Goal: Information Seeking & Learning: Check status

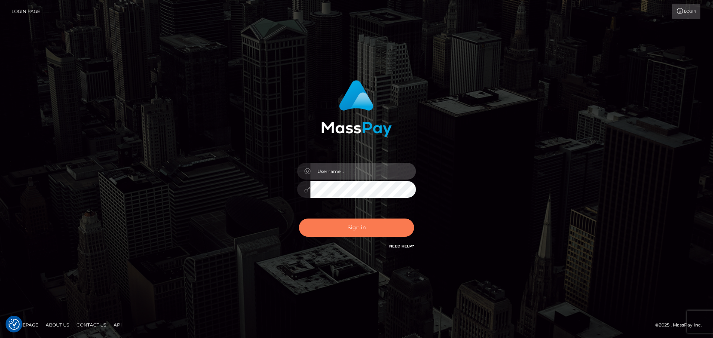
type input "[PERSON_NAME]"
click at [349, 229] on button "Sign in" at bounding box center [356, 228] width 115 height 18
type input "[PERSON_NAME]"
click at [364, 222] on button "Sign in" at bounding box center [356, 228] width 115 height 18
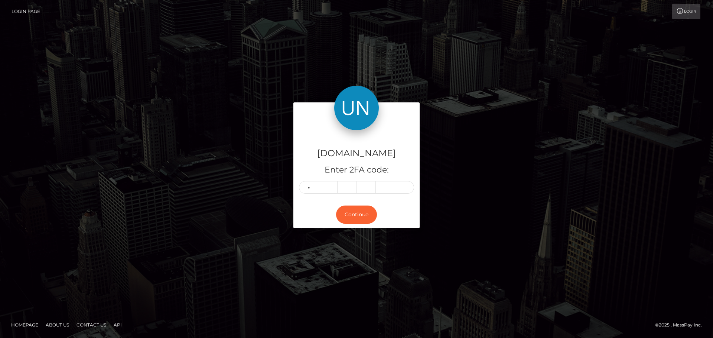
type input "5"
type input "8"
type input "0"
type input "9"
type input "3"
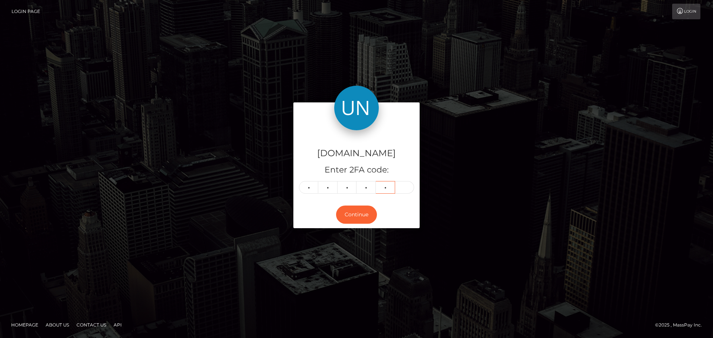
type input "2"
type input "4"
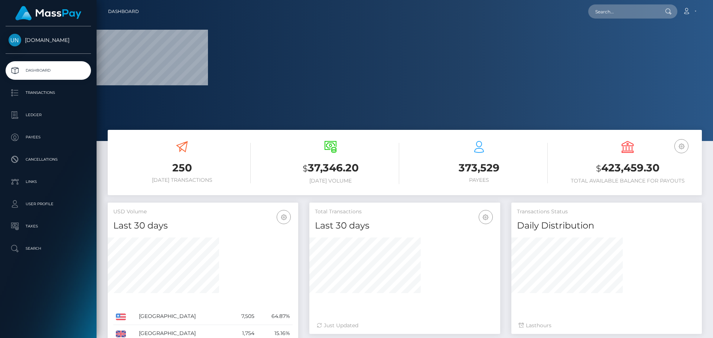
click at [635, 22] on nav "Dashboard Loading... Loading... Account Edit Profile" at bounding box center [405, 11] width 616 height 23
click at [635, 10] on input "text" at bounding box center [623, 11] width 70 height 14
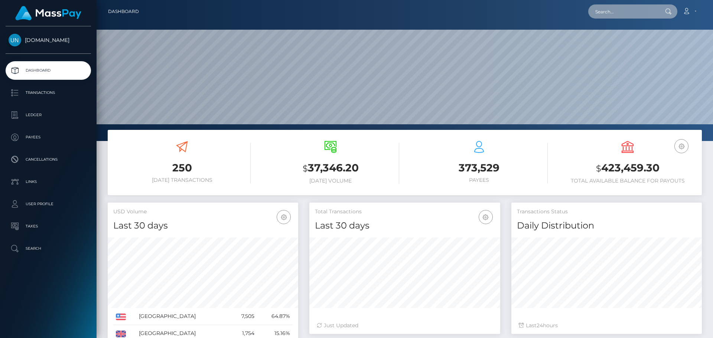
scroll to position [132, 191]
paste input "jasminmendoza201@gmail.com"
type input "jasminmendoza201@gmail.com"
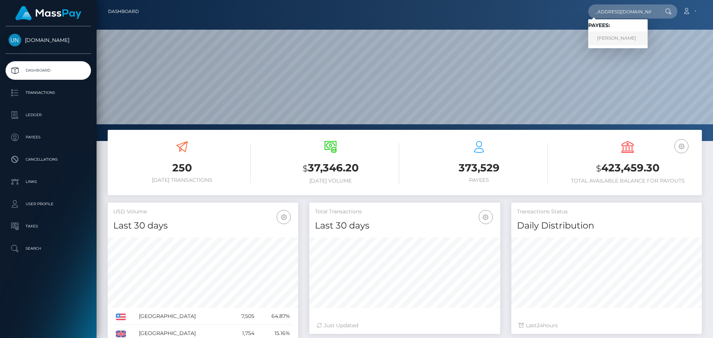
drag, startPoint x: 609, startPoint y: 46, endPoint x: 613, endPoint y: 42, distance: 5.8
click at [613, 42] on link "CORAYMA JASMIN MENDOZA" at bounding box center [617, 39] width 59 height 14
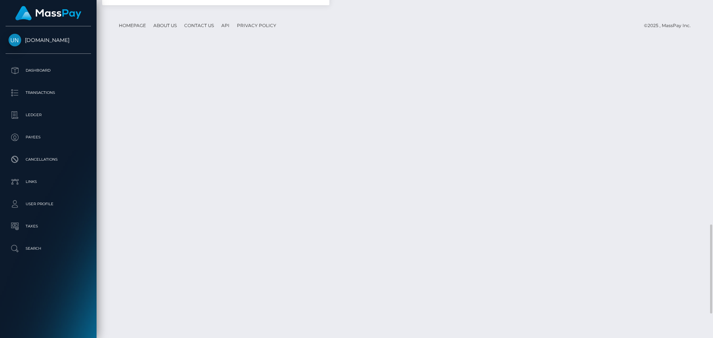
scroll to position [1077, 0]
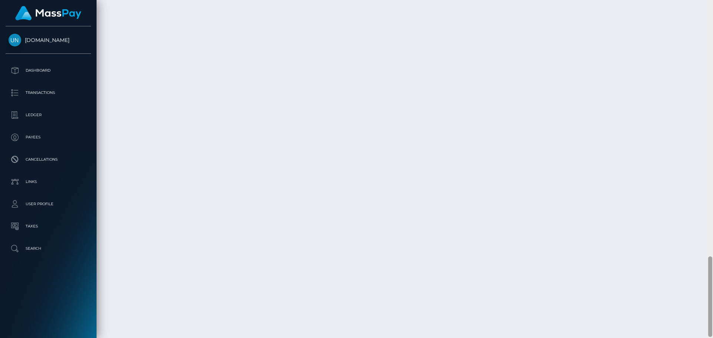
drag, startPoint x: 712, startPoint y: 2, endPoint x: 711, endPoint y: 9, distance: 7.2
click at [712, 3] on div at bounding box center [710, 169] width 6 height 338
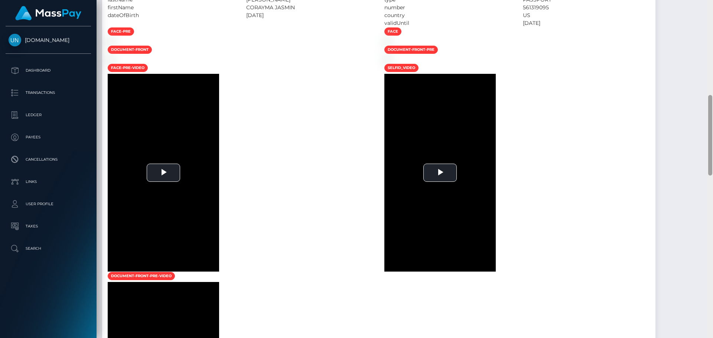
click at [711, 9] on div at bounding box center [710, 169] width 6 height 338
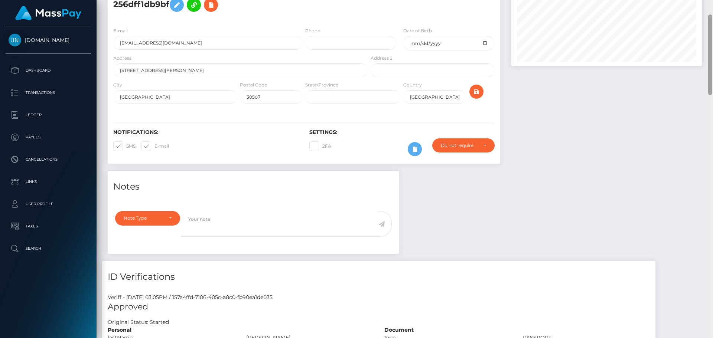
click at [711, 9] on div "Customer Profile Loading... Loading..." at bounding box center [405, 169] width 616 height 338
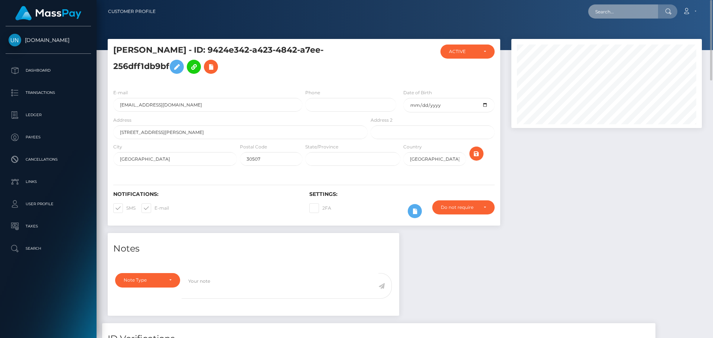
click at [655, 18] on input "text" at bounding box center [623, 11] width 70 height 14
paste input "[EMAIL_ADDRESS][DOMAIN_NAME]"
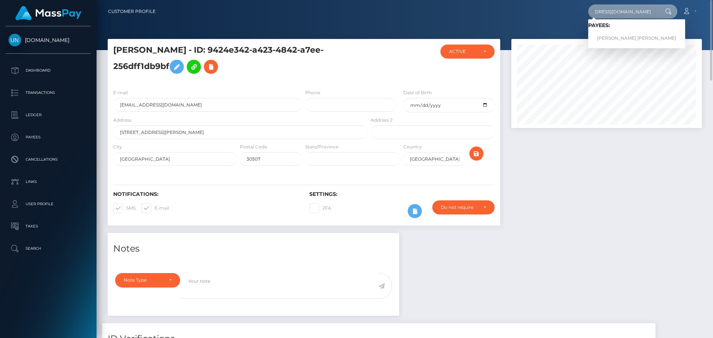
type input "[EMAIL_ADDRESS][DOMAIN_NAME]"
click at [625, 36] on link "JEAN PAUL SEDA VIZCARRONDO" at bounding box center [636, 39] width 97 height 14
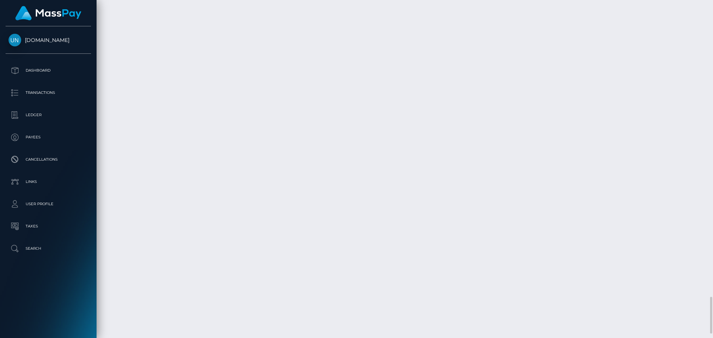
scroll to position [2748, 0]
click at [712, 8] on div at bounding box center [710, 169] width 6 height 338
click at [711, 5] on div at bounding box center [710, 169] width 6 height 338
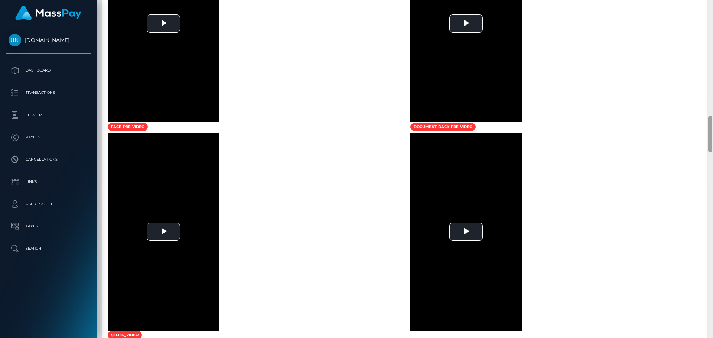
click at [711, 4] on div at bounding box center [710, 169] width 6 height 338
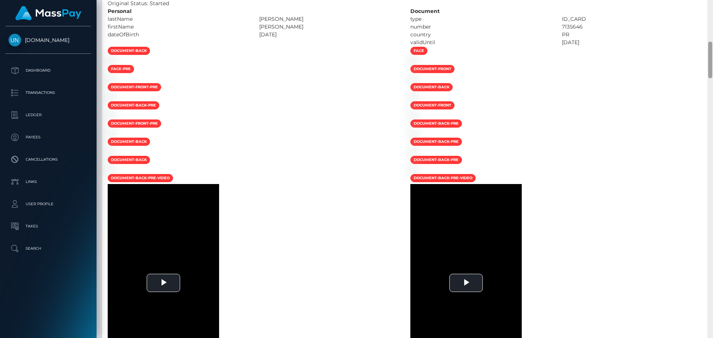
click at [711, 4] on div at bounding box center [710, 169] width 6 height 338
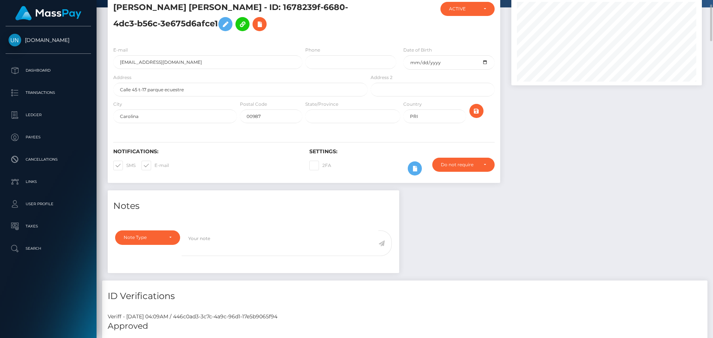
scroll to position [0, 0]
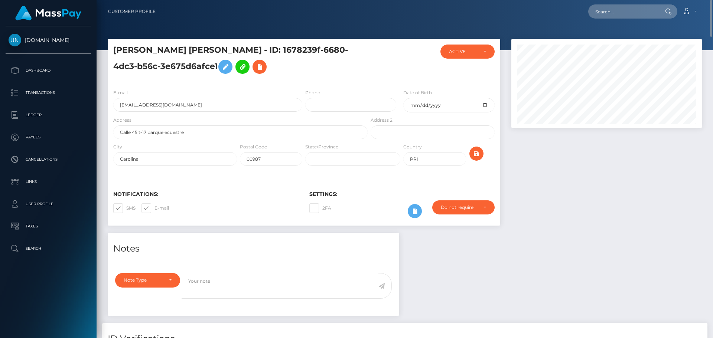
click at [617, 3] on nav "Customer Profile Loading... Loading... Account" at bounding box center [405, 11] width 616 height 23
click at [620, 10] on input "text" at bounding box center [623, 11] width 70 height 14
paste input "wilsonchloe.101@icloud.com"
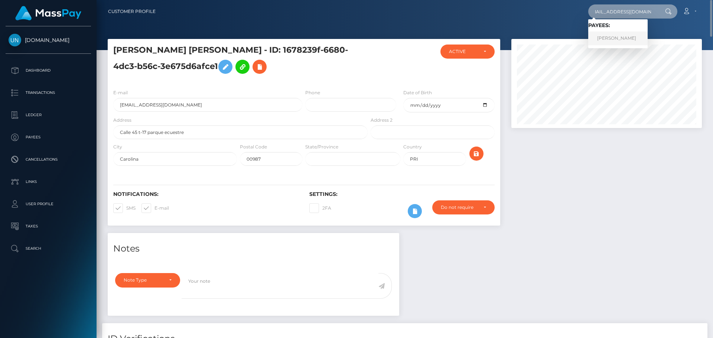
type input "wilsonchloe.101@icloud.com"
click at [613, 44] on link "CHLOE TERESA WILSON" at bounding box center [617, 39] width 59 height 14
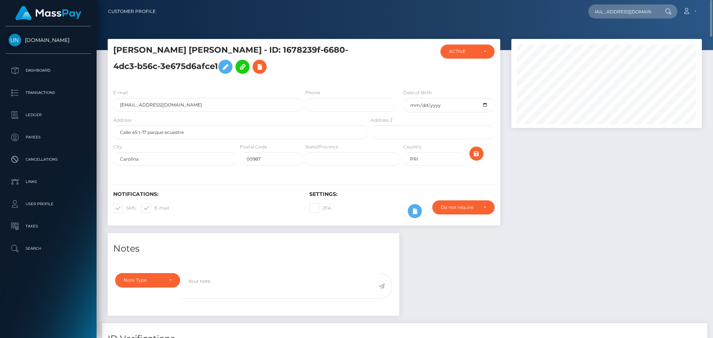
scroll to position [0, 0]
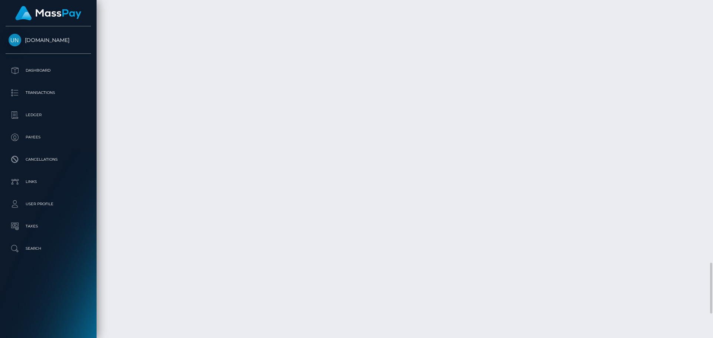
scroll to position [1907, 0]
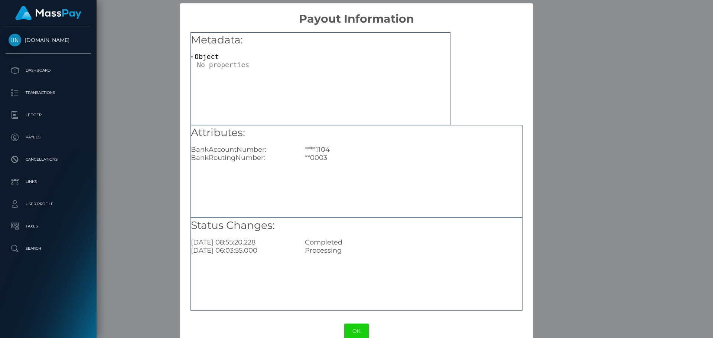
drag, startPoint x: 141, startPoint y: 128, endPoint x: 143, endPoint y: 112, distance: 15.4
click at [141, 128] on div "× Payout Information Metadata: Object Attributes: BankAccountNumber: ****1104 B…" at bounding box center [356, 169] width 713 height 338
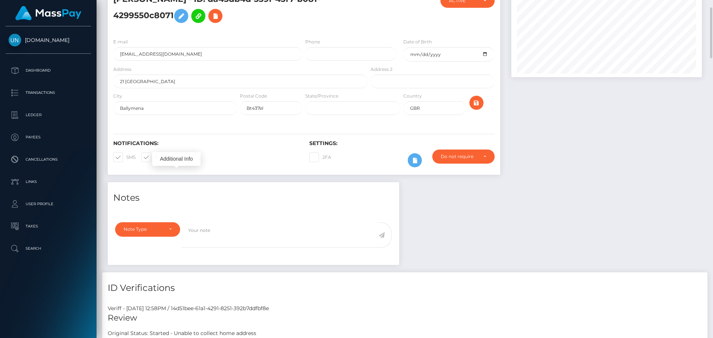
scroll to position [0, 0]
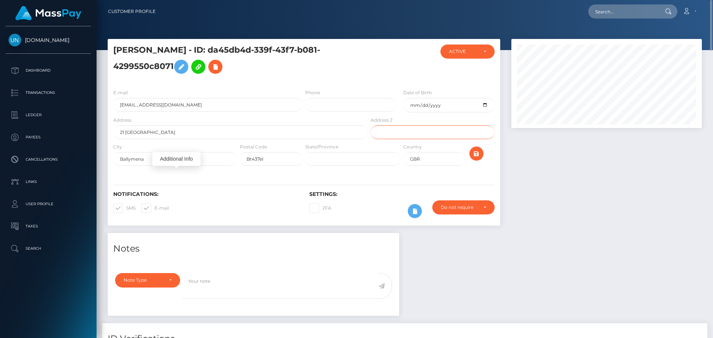
click at [399, 127] on input "text" at bounding box center [433, 132] width 124 height 14
drag, startPoint x: 275, startPoint y: 32, endPoint x: 283, endPoint y: 46, distance: 15.8
click at [275, 32] on div at bounding box center [405, 25] width 616 height 50
click at [339, 84] on div "E-mail wilsonchloe.101@icloud.com Phone Date of Birth 2002-07-02 GBR" at bounding box center [304, 128] width 392 height 90
click at [624, 13] on input "text" at bounding box center [623, 11] width 70 height 14
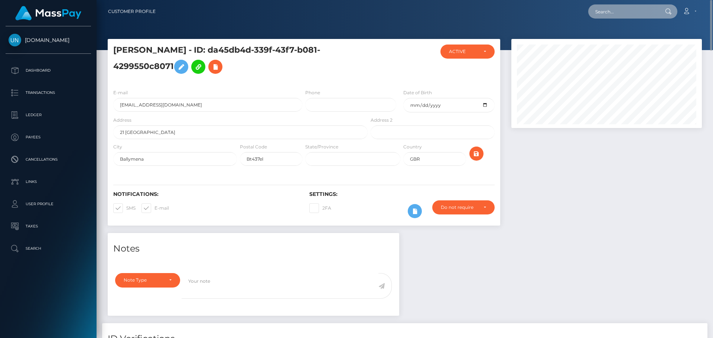
paste input "aleahfrancis72@gmail.com"
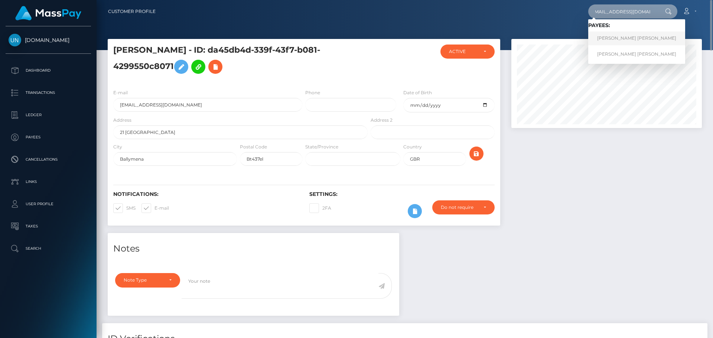
type input "aleahfrancis72@gmail.com"
click at [617, 39] on link "ALEAH DAWN FRANCIS" at bounding box center [636, 39] width 97 height 14
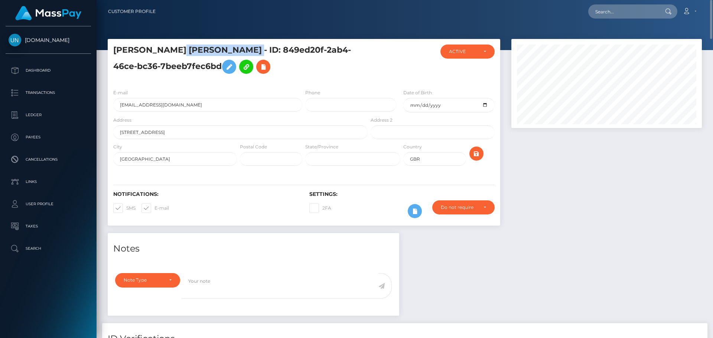
drag, startPoint x: 188, startPoint y: 53, endPoint x: 249, endPoint y: 57, distance: 60.6
click at [239, 53] on h5 "[PERSON_NAME] [PERSON_NAME] - ID: 849ed20f-2ab4-46ce-bc36-7beeb7fec6bd" at bounding box center [238, 61] width 250 height 33
click at [325, 84] on div "E-mail [EMAIL_ADDRESS][DOMAIN_NAME] Phone Date of Birth [DATE] City" at bounding box center [304, 128] width 392 height 90
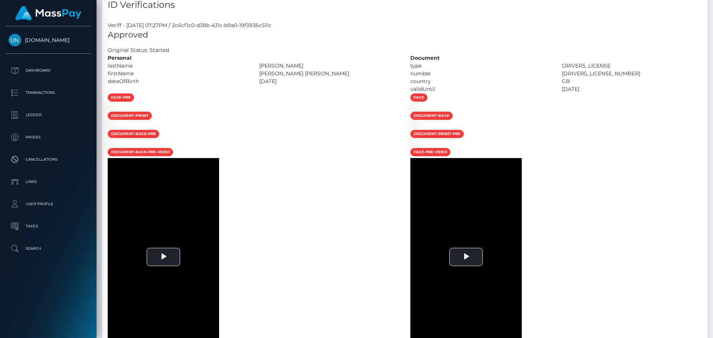
scroll to position [74, 0]
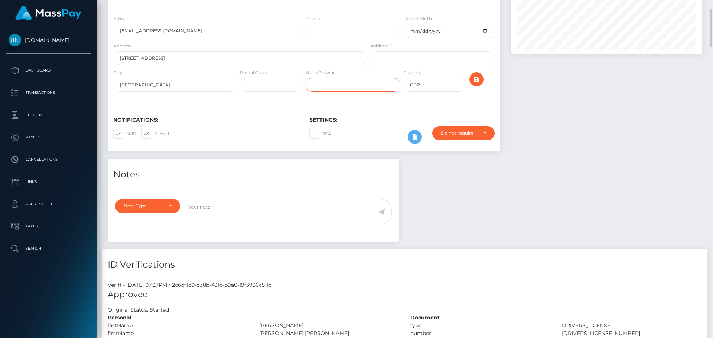
click at [340, 85] on input "text" at bounding box center [352, 85] width 95 height 14
type input "GB"
click at [476, 81] on icon "submit" at bounding box center [476, 79] width 9 height 9
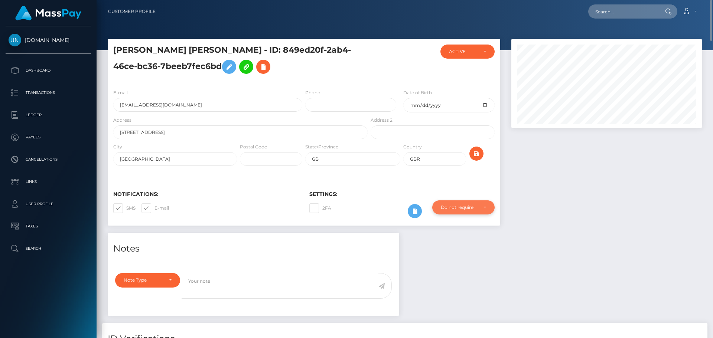
scroll to position [89, 191]
click at [604, 6] on input "text" at bounding box center [623, 11] width 70 height 14
paste input "aleahfrancis72@gmail.com"
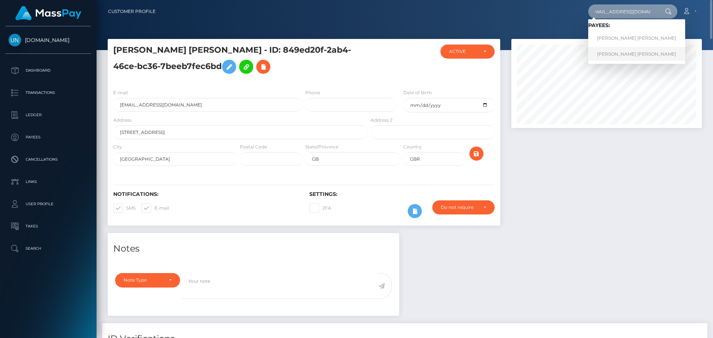
type input "aleahfrancis72@gmail.com"
click at [604, 49] on link "ALEAH DAWN FRANCIS" at bounding box center [636, 54] width 97 height 14
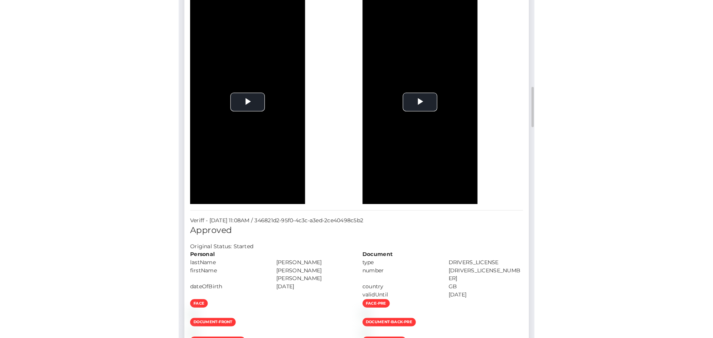
scroll to position [89, 100]
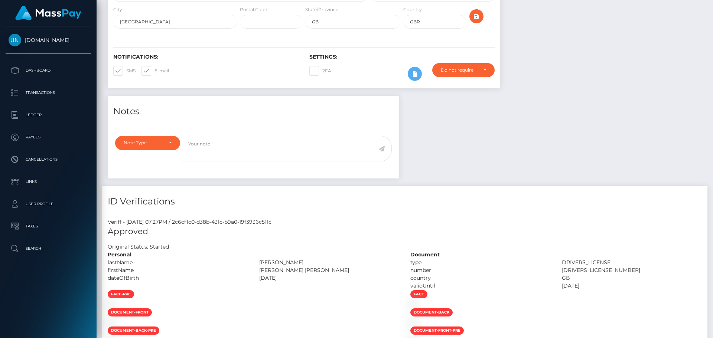
scroll to position [0, 0]
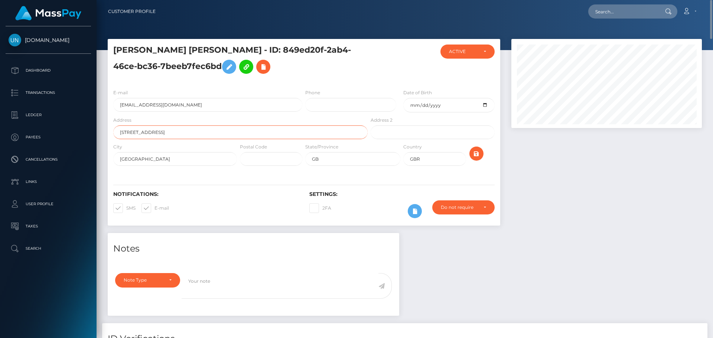
click at [262, 130] on input "[STREET_ADDRESS]" at bounding box center [240, 132] width 254 height 14
click at [259, 156] on input "text" at bounding box center [271, 159] width 62 height 14
type input "NG21 0JU"
click at [480, 156] on icon "submit" at bounding box center [476, 153] width 9 height 9
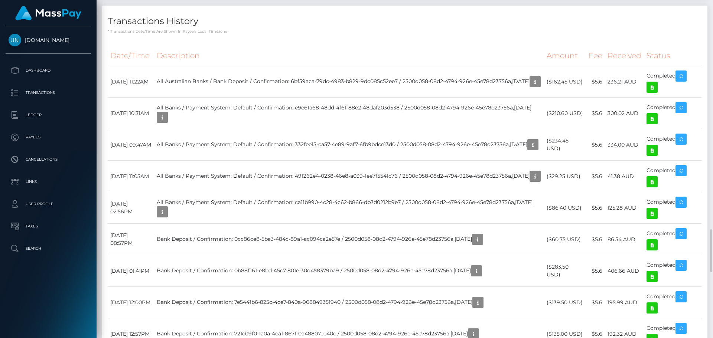
scroll to position [1225, 0]
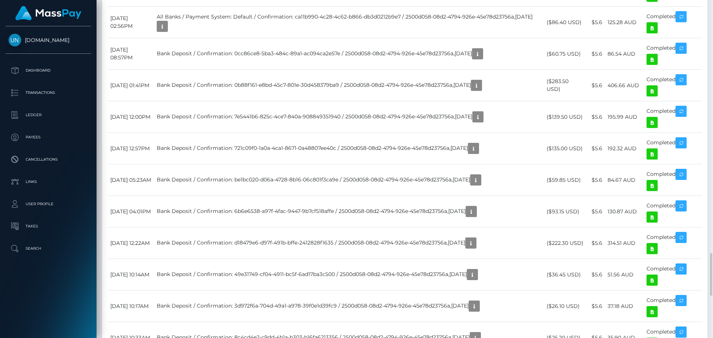
scroll to position [1411, 0]
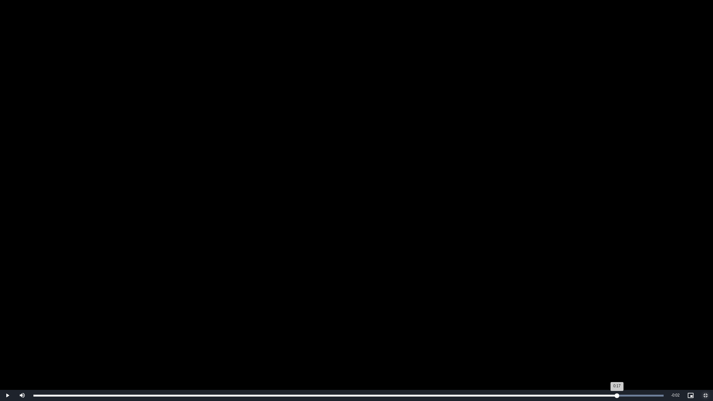
drag, startPoint x: 89, startPoint y: 394, endPoint x: 617, endPoint y: 398, distance: 527.6
click at [617, 338] on div "Loaded : 100.00% 0:17 0:17" at bounding box center [348, 396] width 630 height 2
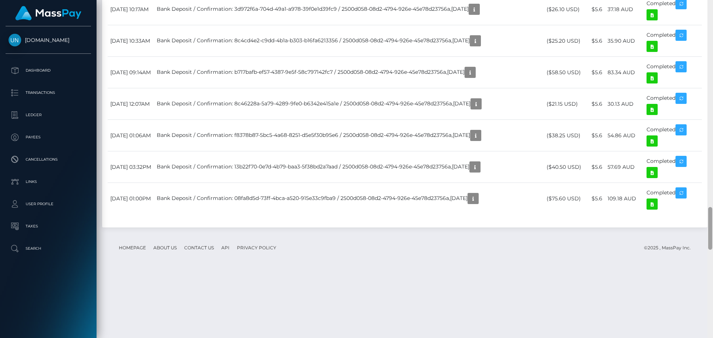
click at [712, 13] on div at bounding box center [710, 169] width 6 height 338
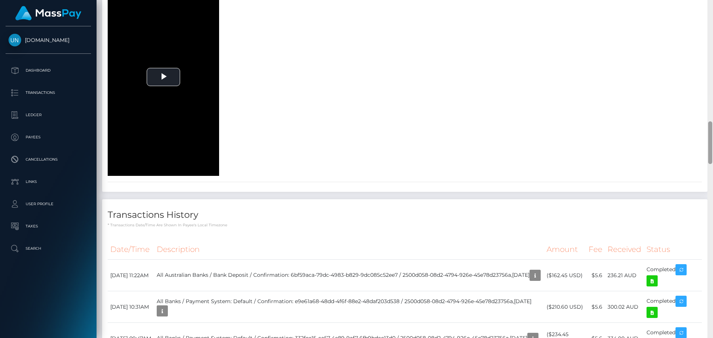
click at [712, 13] on div at bounding box center [710, 169] width 6 height 338
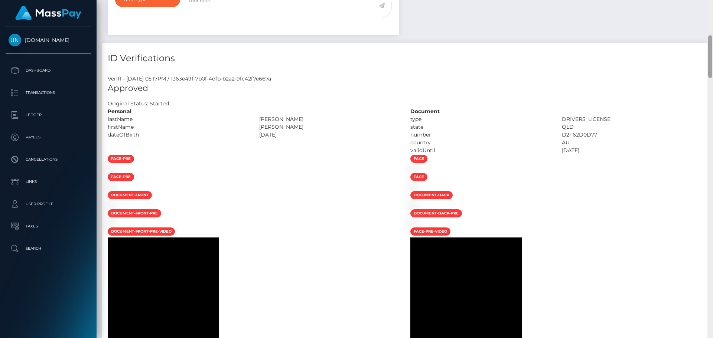
click at [712, 13] on div "Customer Profile Loading... Loading..." at bounding box center [405, 169] width 616 height 338
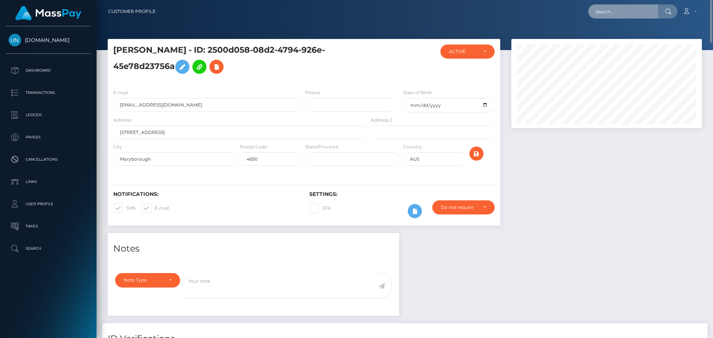
click at [630, 12] on input "text" at bounding box center [623, 11] width 70 height 14
paste input "megan.angel@hotmail.co.uk"
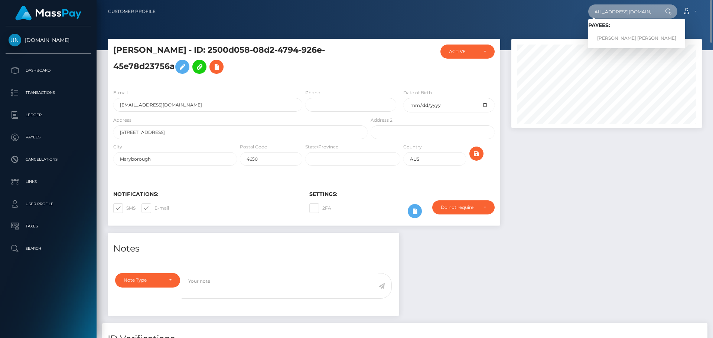
type input "megan.angel@hotmail.co.uk"
drag, startPoint x: 612, startPoint y: 37, endPoint x: 609, endPoint y: 40, distance: 3.9
click at [612, 37] on link "MEGAN ROSE GELDER" at bounding box center [636, 39] width 97 height 14
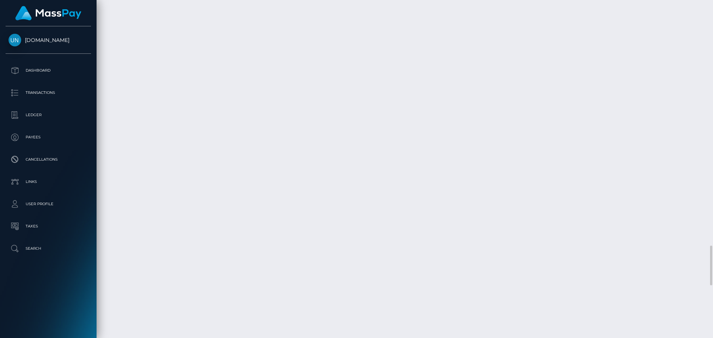
scroll to position [2079, 0]
click at [712, 11] on div at bounding box center [710, 169] width 6 height 338
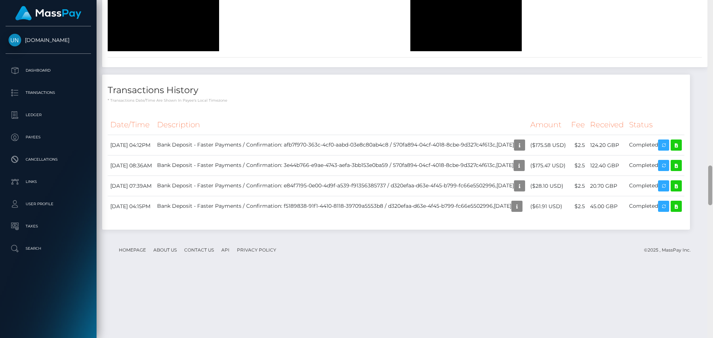
click at [712, 11] on div at bounding box center [710, 169] width 6 height 338
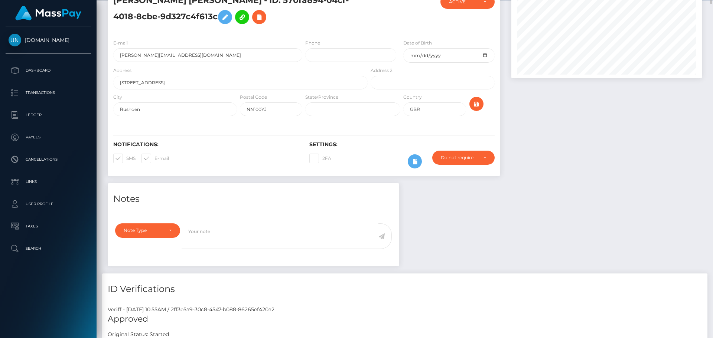
scroll to position [0, 0]
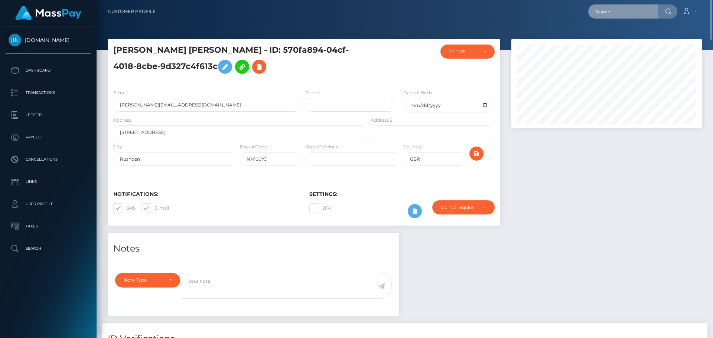
click at [647, 13] on input "text" at bounding box center [623, 11] width 70 height 14
paste input "[EMAIL_ADDRESS][DOMAIN_NAME]"
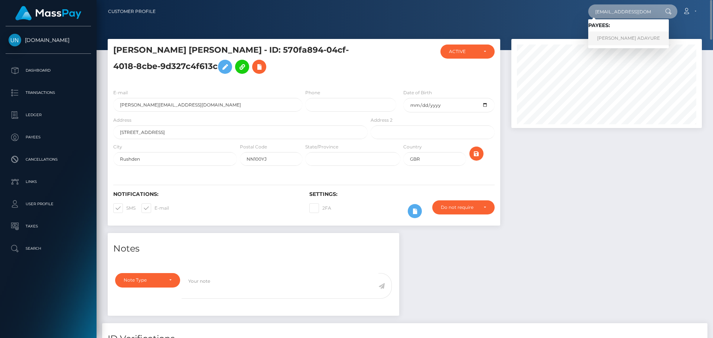
type input "[EMAIL_ADDRESS][DOMAIN_NAME]"
click at [604, 36] on link "[PERSON_NAME] ADAYURE" at bounding box center [628, 39] width 81 height 14
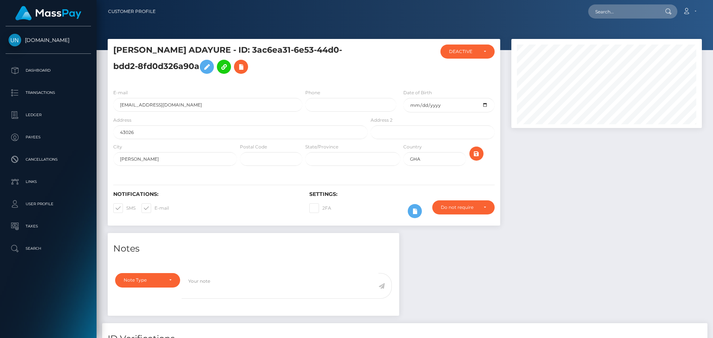
scroll to position [89, 191]
drag, startPoint x: 238, startPoint y: 49, endPoint x: 107, endPoint y: 53, distance: 131.5
click at [107, 53] on div "[PERSON_NAME] ADAYURE - ID: 3ac6ea31-6e53-44d0-bdd2-8fd0d326a90a ACTIVE CLOSED …" at bounding box center [304, 136] width 404 height 194
copy h5 "[PERSON_NAME] ADAYURE"
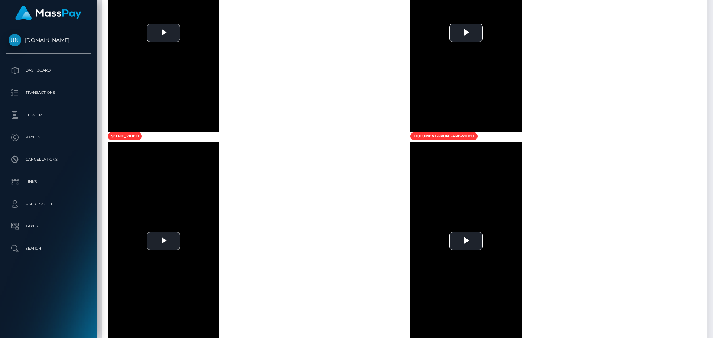
scroll to position [483, 0]
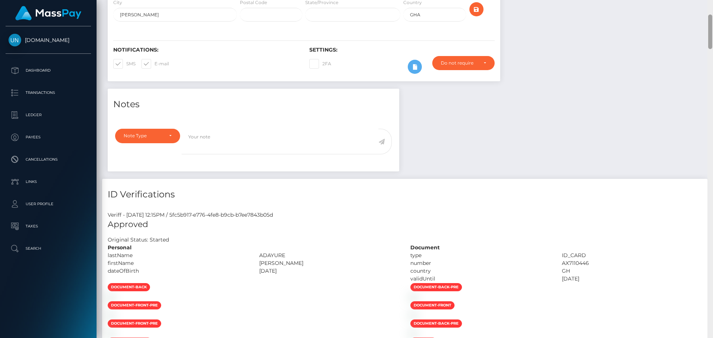
click at [712, 3] on div "Customer Profile Loading... Loading..." at bounding box center [405, 169] width 616 height 338
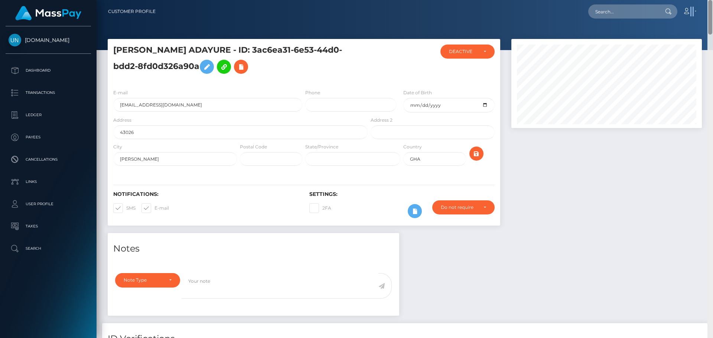
click at [712, 3] on nav "Customer Profile Loading... Loading... Account" at bounding box center [405, 11] width 616 height 23
click at [572, 9] on div "Loading... Loading... Account Edit Profile Logout" at bounding box center [432, 12] width 540 height 16
click at [605, 12] on input "text" at bounding box center [623, 11] width 70 height 14
paste input "[EMAIL_ADDRESS][DOMAIN_NAME]"
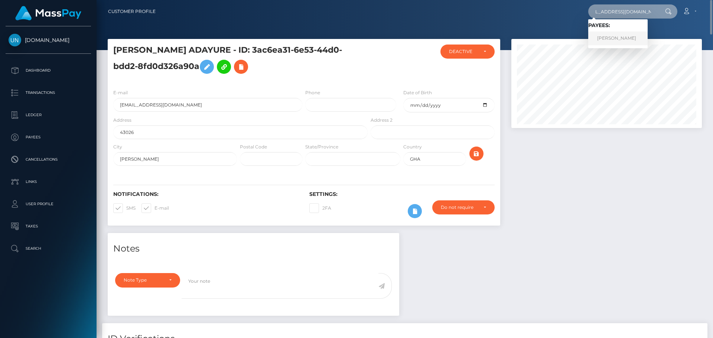
type input "[EMAIL_ADDRESS][DOMAIN_NAME]"
click at [612, 36] on link "[PERSON_NAME]" at bounding box center [617, 39] width 59 height 14
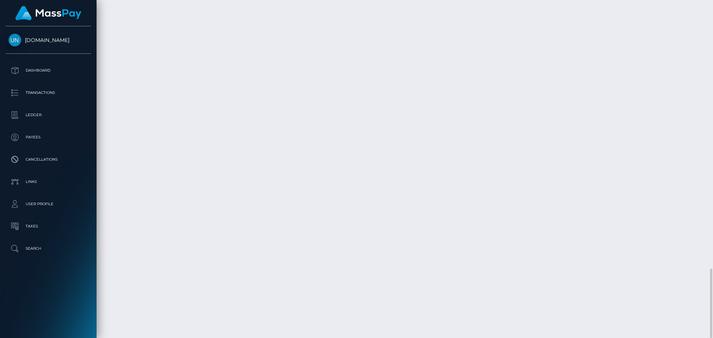
scroll to position [89, 191]
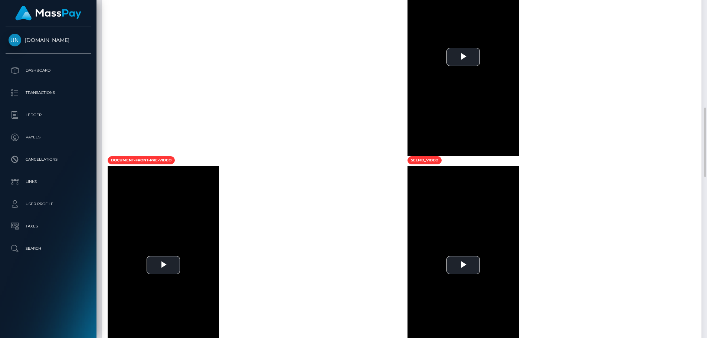
scroll to position [371176, 371076]
click at [706, 9] on div at bounding box center [705, 169] width 6 height 338
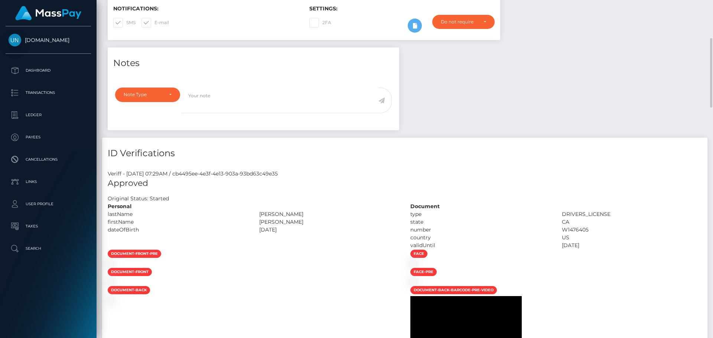
scroll to position [89, 191]
drag, startPoint x: 708, startPoint y: 4, endPoint x: 711, endPoint y: 4, distance: 3.8
click at [710, 4] on div "Customer Profile Loading... Loading..." at bounding box center [405, 169] width 616 height 338
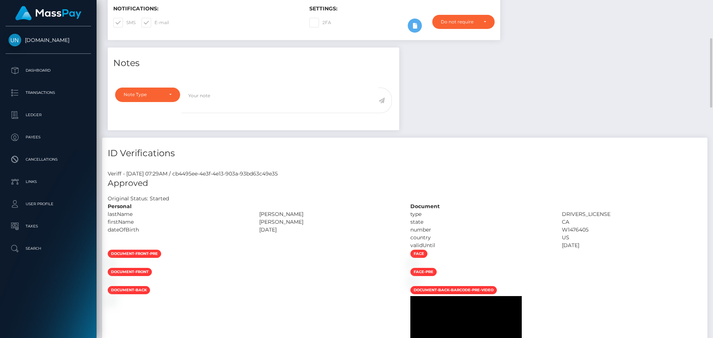
scroll to position [0, 0]
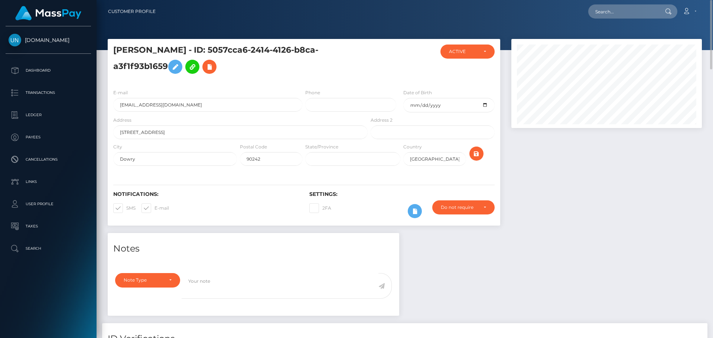
click at [711, 4] on nav "Customer Profile Loading... Loading... Account" at bounding box center [405, 11] width 616 height 23
click at [640, 6] on input "text" at bounding box center [623, 11] width 70 height 14
paste input "[EMAIL_ADDRESS][DOMAIN_NAME]"
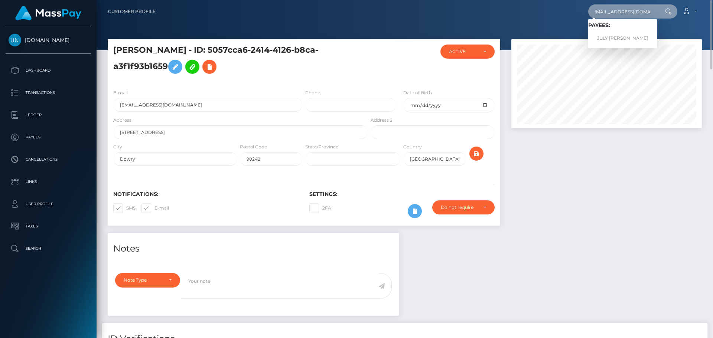
type input "[EMAIL_ADDRESS][DOMAIN_NAME]"
click at [621, 37] on link "JULY DENNIS AYALA FUENTES" at bounding box center [622, 39] width 69 height 14
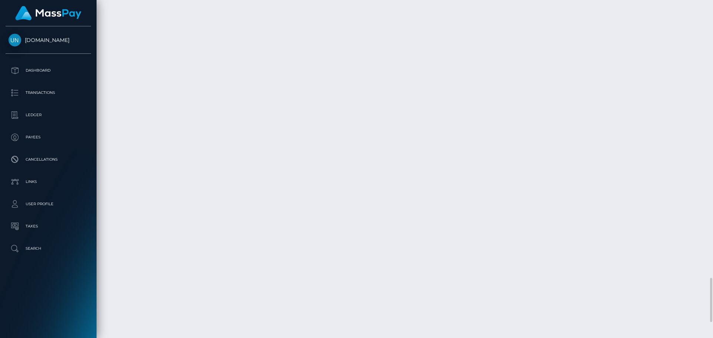
scroll to position [89, 191]
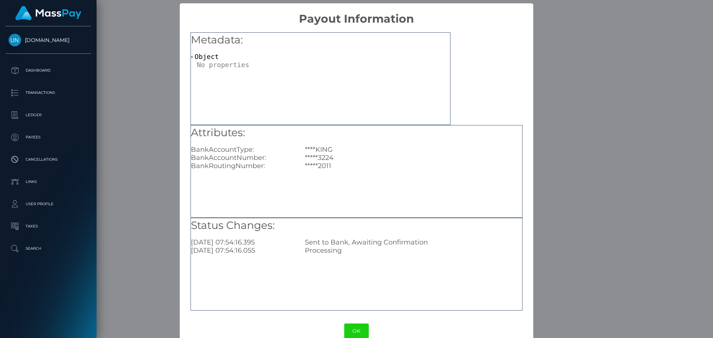
click at [150, 50] on div "× Payout Information Metadata: Object Attributes: BankAccountType: ****KING Ban…" at bounding box center [356, 169] width 713 height 338
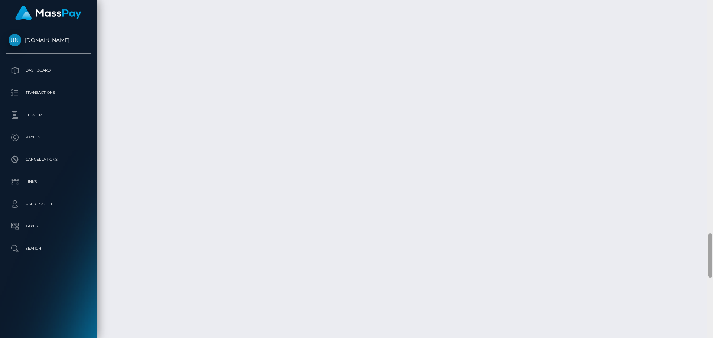
click at [712, 7] on div at bounding box center [710, 169] width 6 height 338
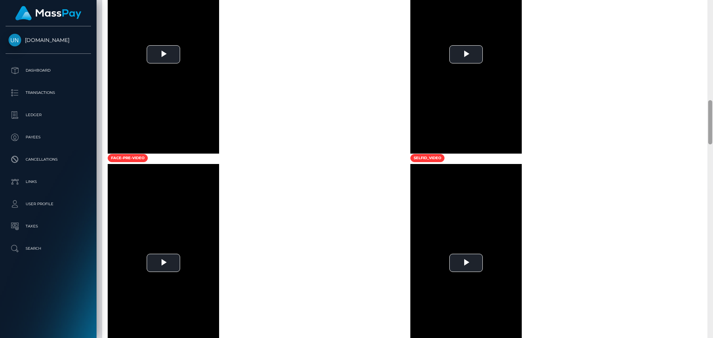
click at [712, 7] on div at bounding box center [710, 169] width 6 height 338
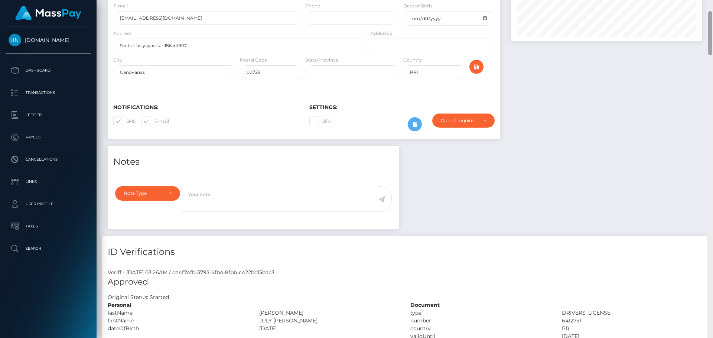
click at [712, 7] on div "Customer Profile Loading... Loading..." at bounding box center [405, 169] width 616 height 338
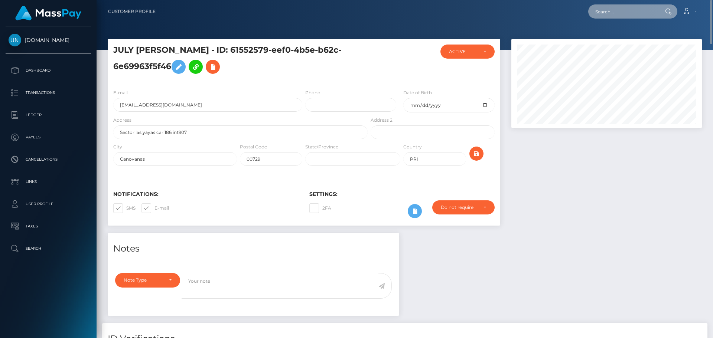
click at [633, 9] on input "text" at bounding box center [623, 11] width 70 height 14
paste input "sourbunnyxoxo@gmail.com"
type input "sourbunnyxoxo@gmail.com"
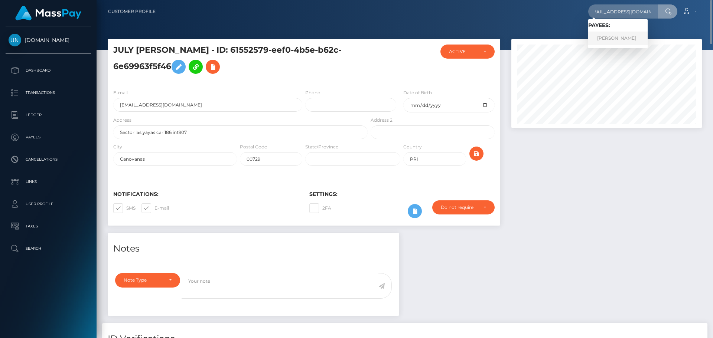
click at [613, 38] on link "SYANNA KAY IVIE" at bounding box center [617, 39] width 59 height 14
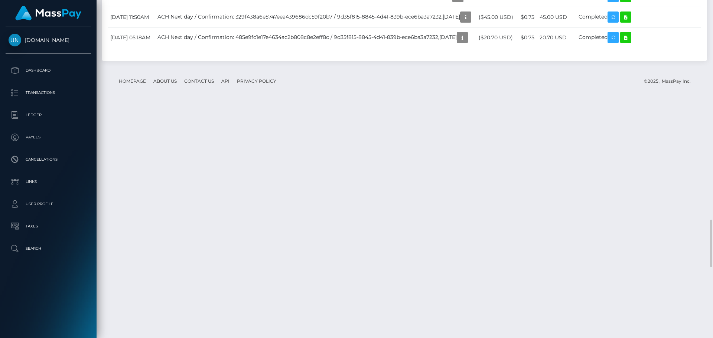
scroll to position [1634, 0]
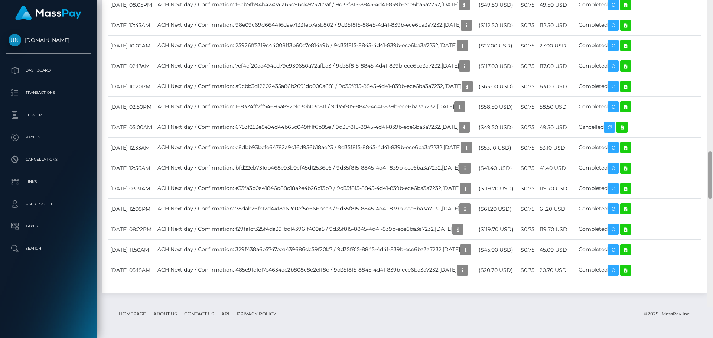
click at [712, 8] on div at bounding box center [710, 138] width 6 height 338
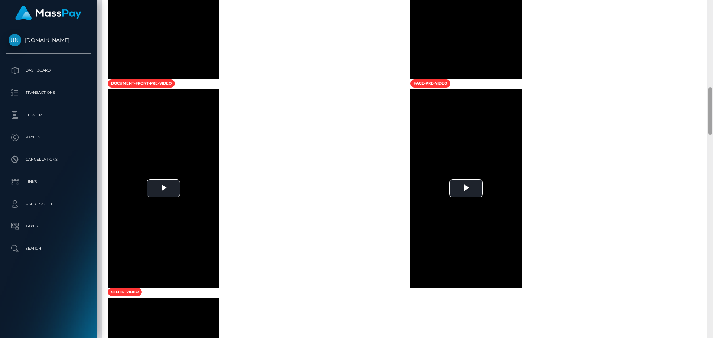
click at [712, 8] on div at bounding box center [710, 169] width 6 height 338
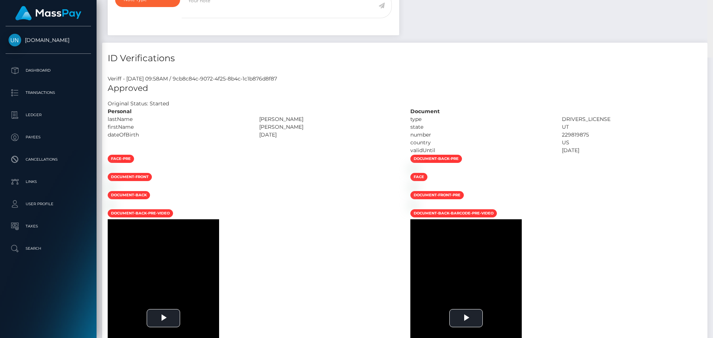
click at [712, 8] on div "Customer Profile Loading... Loading..." at bounding box center [405, 169] width 616 height 338
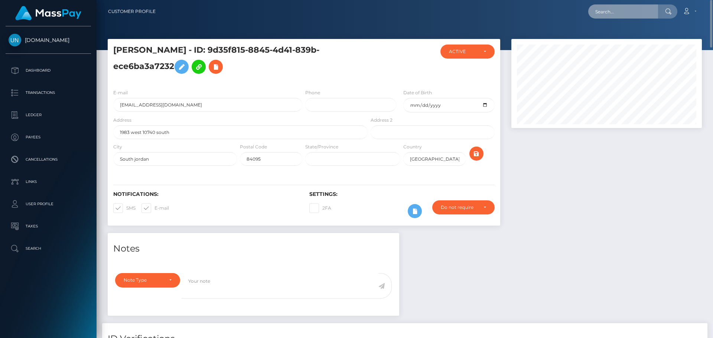
click at [647, 12] on input "text" at bounding box center [623, 11] width 70 height 14
paste input "[EMAIL_ADDRESS][DOMAIN_NAME]"
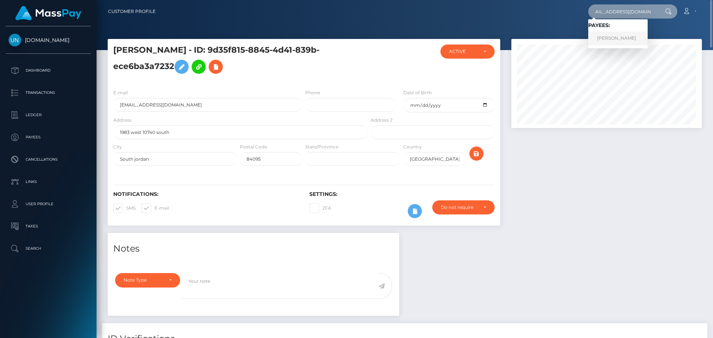
type input "[EMAIL_ADDRESS][DOMAIN_NAME]"
click at [626, 40] on link "SARANI SOTO" at bounding box center [617, 39] width 59 height 14
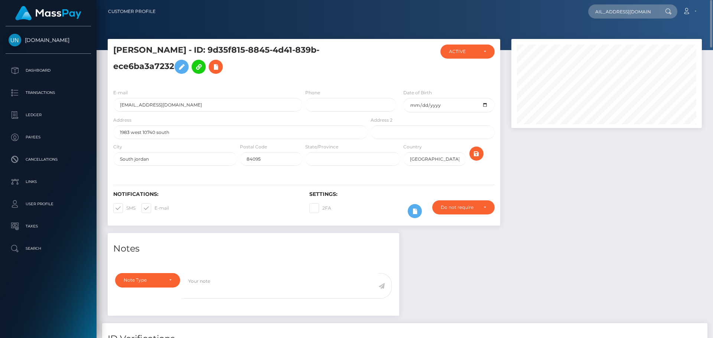
scroll to position [0, 0]
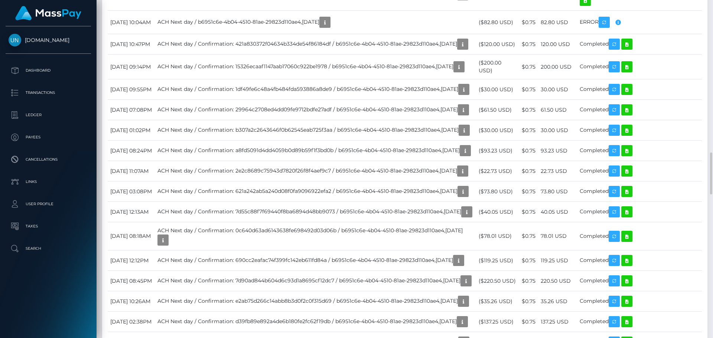
scroll to position [1411, 0]
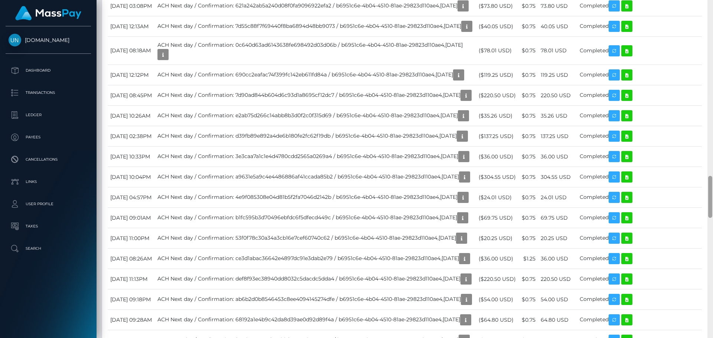
click at [712, 2] on div at bounding box center [710, 169] width 6 height 338
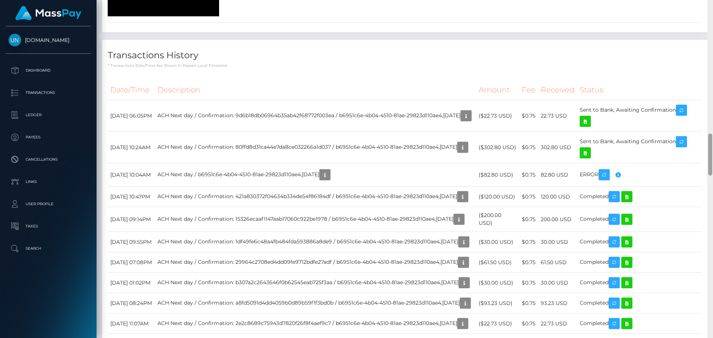
click at [712, 2] on div at bounding box center [710, 169] width 6 height 338
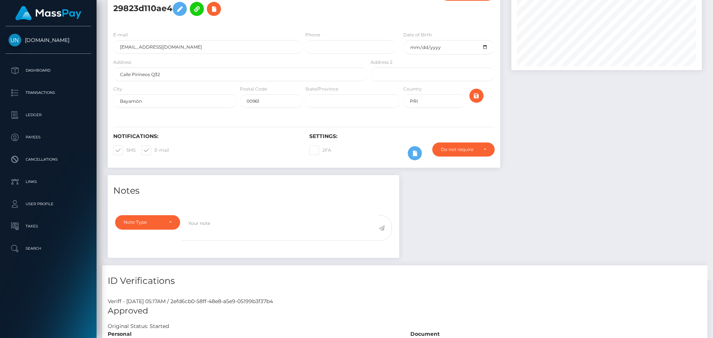
click at [712, 2] on div "Customer Profile Loading... Loading..." at bounding box center [405, 169] width 616 height 338
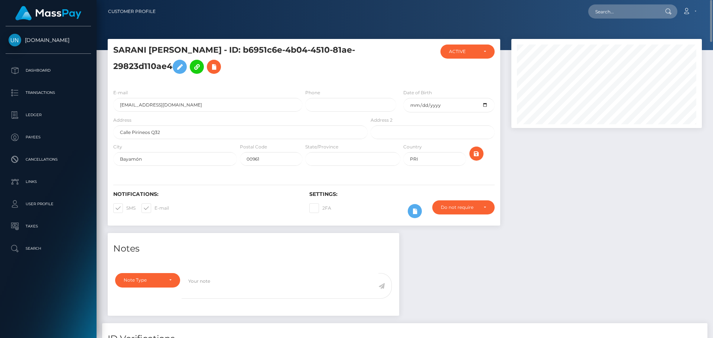
drag, startPoint x: 599, startPoint y: 2, endPoint x: 606, endPoint y: 7, distance: 8.5
click at [598, 2] on nav "Customer Profile Loading... Loading... Account" at bounding box center [405, 11] width 616 height 23
click at [612, 13] on input "text" at bounding box center [623, 11] width 70 height 14
paste input "[EMAIL_ADDRESS][DOMAIN_NAME]"
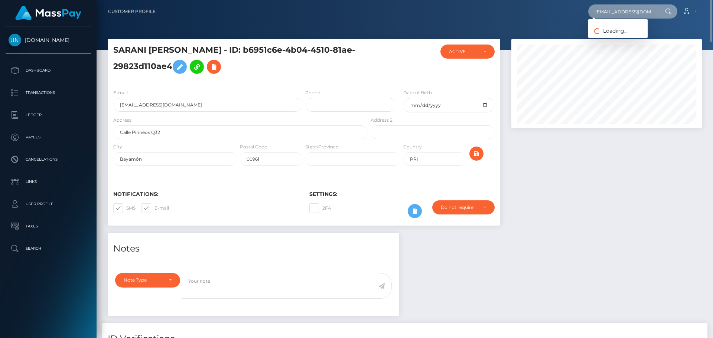
scroll to position [0, 2]
type input "[EMAIL_ADDRESS][DOMAIN_NAME]"
click at [609, 36] on link "NAYELI MILAGROS RIVERA CLASS" at bounding box center [624, 39] width 72 height 14
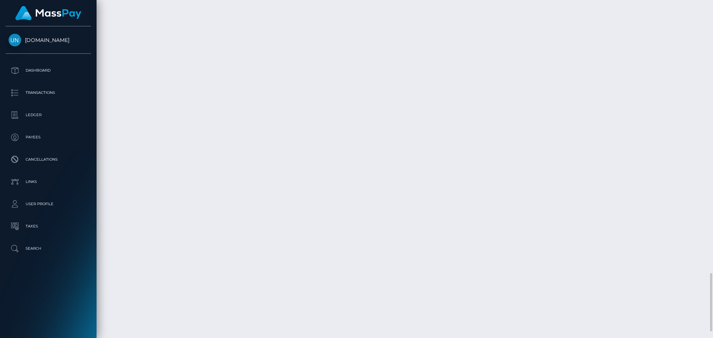
scroll to position [1390, 0]
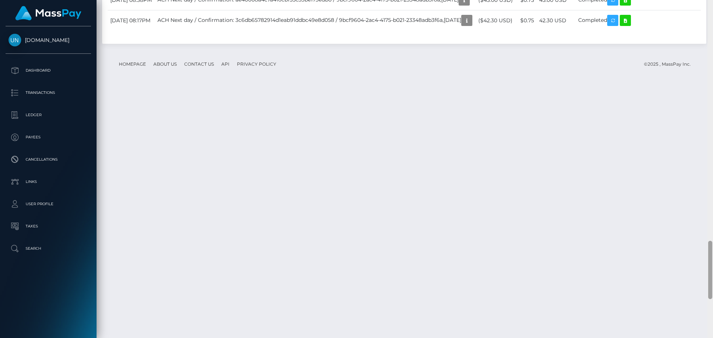
click at [712, 10] on div at bounding box center [710, 169] width 6 height 338
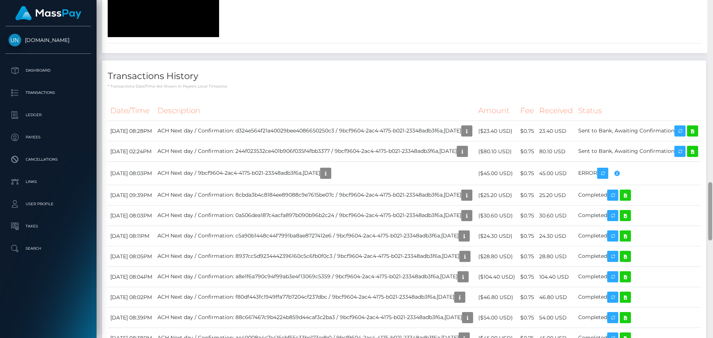
click at [712, 10] on div at bounding box center [710, 169] width 6 height 338
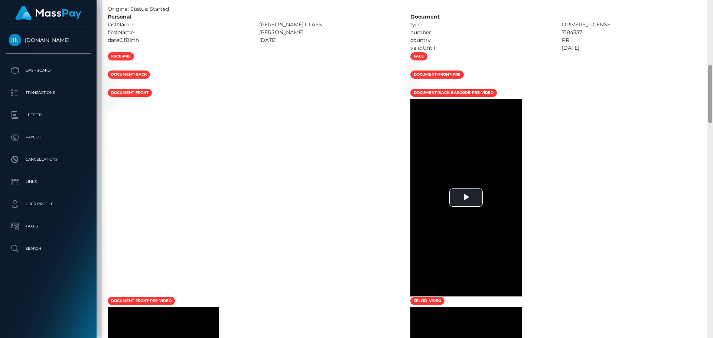
click at [712, 6] on div at bounding box center [710, 169] width 6 height 338
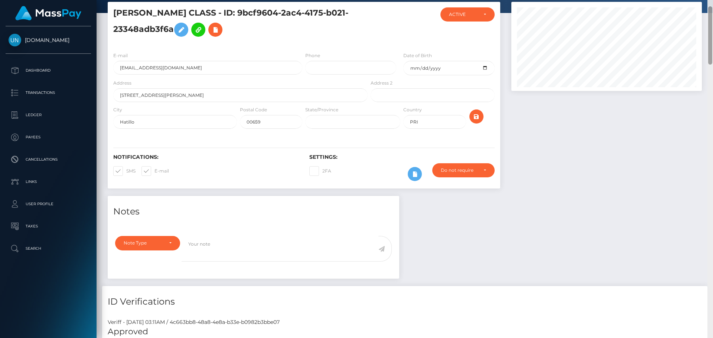
click at [712, 6] on div "Customer Profile Loading... Loading..." at bounding box center [405, 169] width 616 height 338
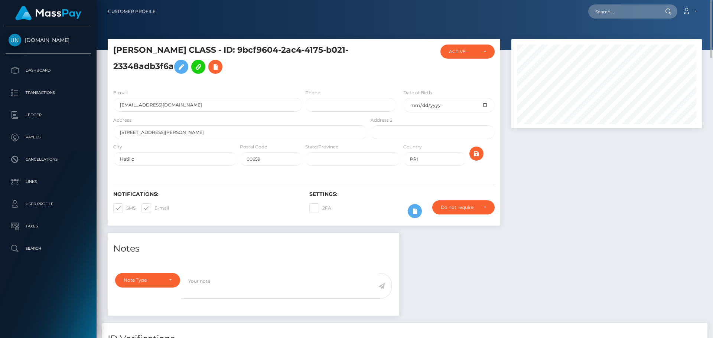
click at [608, 0] on nav "Customer Profile Loading... Loading... Account" at bounding box center [405, 11] width 616 height 23
click at [610, 9] on input "text" at bounding box center [623, 11] width 70 height 14
paste input "[EMAIL_ADDRESS][DOMAIN_NAME]"
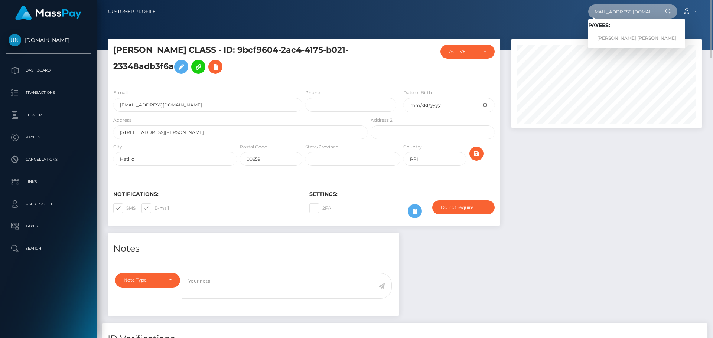
type input "[EMAIL_ADDRESS][DOMAIN_NAME]"
drag, startPoint x: 605, startPoint y: 43, endPoint x: 610, endPoint y: 43, distance: 4.8
click at [611, 41] on link "NICOLE DURAN BALBI" at bounding box center [636, 39] width 97 height 14
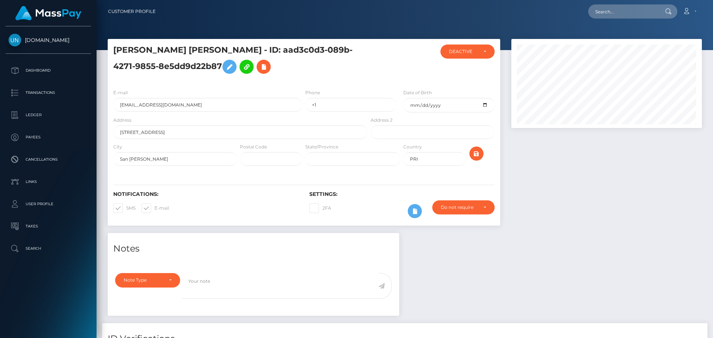
scroll to position [89, 191]
click at [181, 91] on div "E-mail nicoleduran36@gmail.com" at bounding box center [207, 100] width 189 height 23
click at [181, 105] on input "nicoleduran36@gmail.com" at bounding box center [207, 105] width 189 height 14
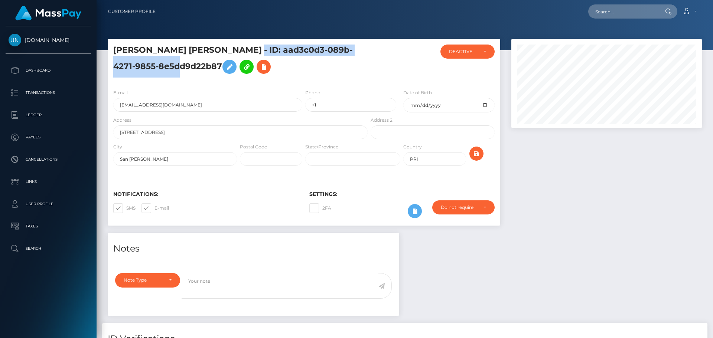
drag, startPoint x: 231, startPoint y: 52, endPoint x: 174, endPoint y: 67, distance: 59.2
click at [174, 67] on h5 "NICOLE DURAN BALBI - ID: aad3c0d3-089b-4271-9855-8e5dd9d22b87" at bounding box center [238, 61] width 250 height 33
copy h5 "aad3c0d3-089b-4271-9855-8e5dd9d22b87"
click at [264, 284] on textarea at bounding box center [280, 286] width 197 height 26
paste textarea "aad3c0d3-089b-4271-9855-8e5dd9d22b87"
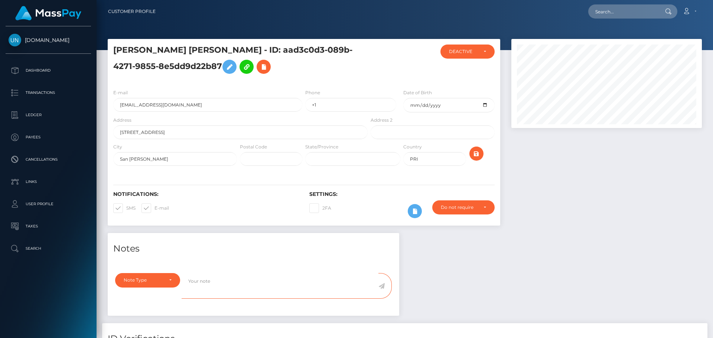
type textarea "aad3c0d3-089b-4271-9855-8e5dd9d22b87"
click at [263, 287] on textarea "aad3c0d3-089b-4271-9855-8e5dd9d22b87" at bounding box center [280, 286] width 197 height 26
click at [613, 6] on input "text" at bounding box center [623, 11] width 70 height 14
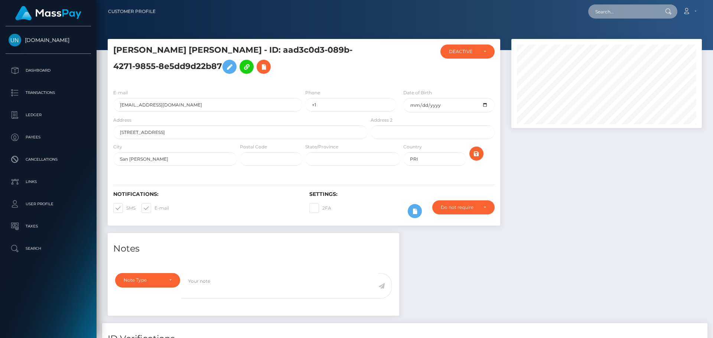
paste input "luisyarielmedina18@gmail.com"
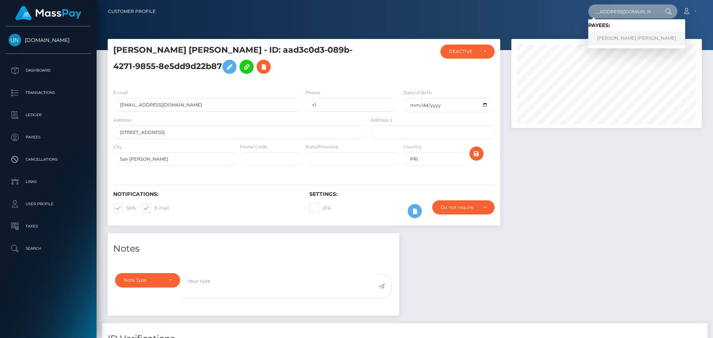
type input "luisyarielmedina18@gmail.com"
click at [611, 38] on link "LUIS YARIEL MEDINA MELENDEZ" at bounding box center [636, 39] width 97 height 14
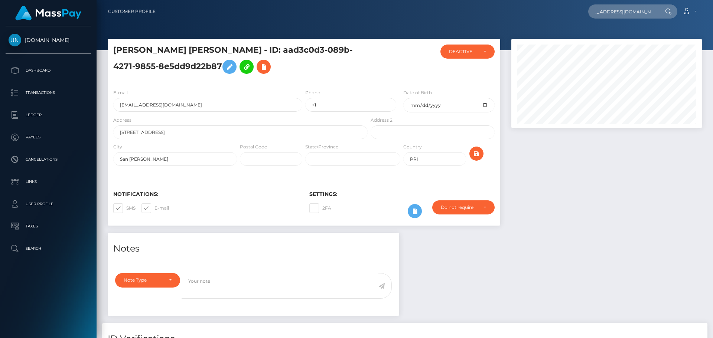
scroll to position [0, 0]
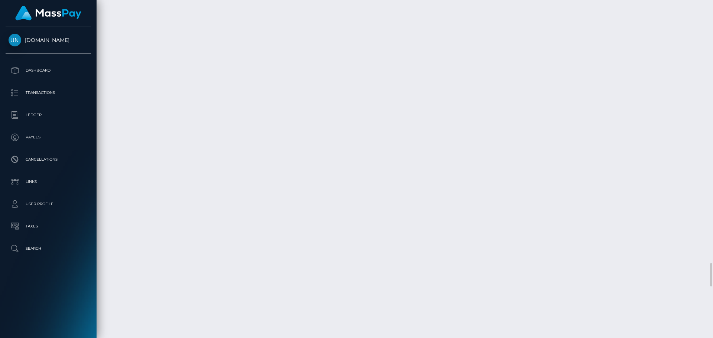
scroll to position [3771, 0]
drag, startPoint x: 259, startPoint y: 40, endPoint x: 268, endPoint y: -38, distance: 78.5
drag, startPoint x: 385, startPoint y: 146, endPoint x: 384, endPoint y: 7, distance: 138.9
click at [712, 19] on div at bounding box center [710, 169] width 6 height 338
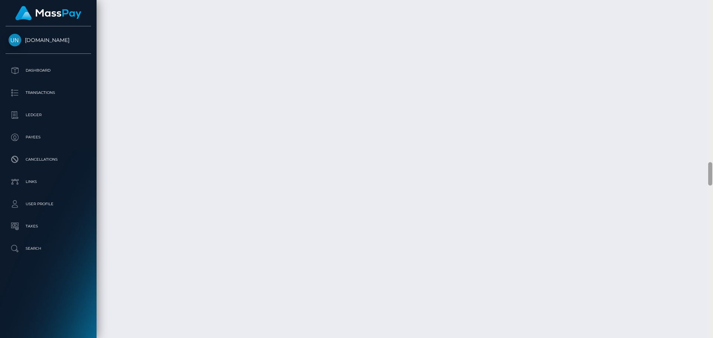
click at [712, 19] on div at bounding box center [710, 169] width 6 height 338
click at [711, 20] on div at bounding box center [710, 169] width 6 height 338
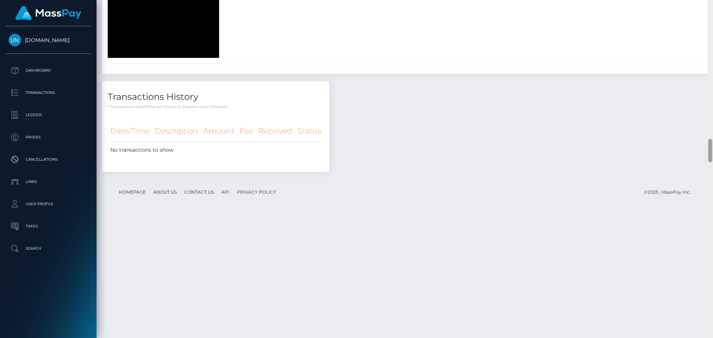
click at [711, 20] on div at bounding box center [710, 169] width 6 height 338
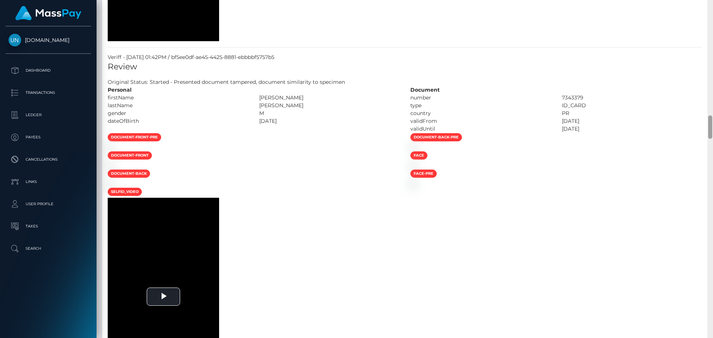
click at [711, 15] on div at bounding box center [710, 169] width 6 height 338
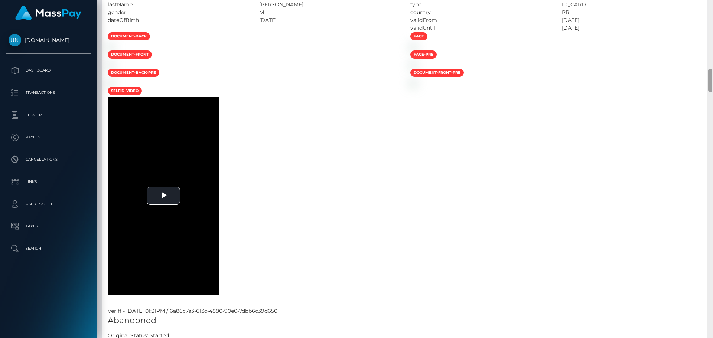
click at [712, 4] on div at bounding box center [710, 169] width 6 height 338
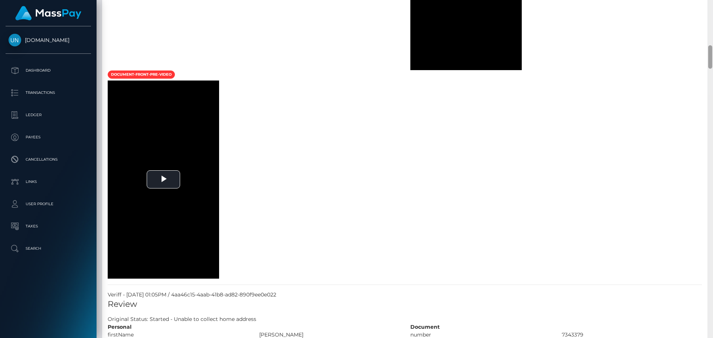
click at [712, 4] on div at bounding box center [710, 169] width 6 height 338
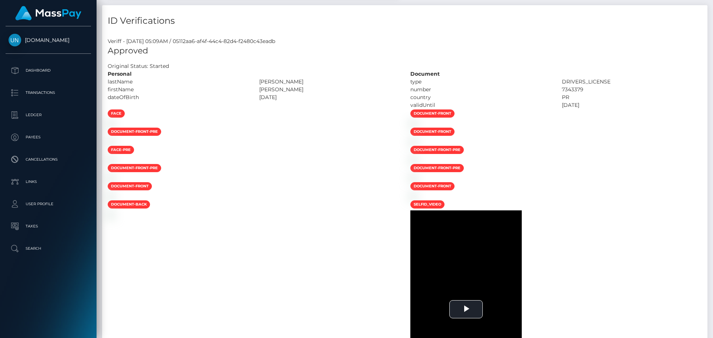
click at [712, 4] on div "Customer Profile Loading... Loading..." at bounding box center [405, 169] width 616 height 338
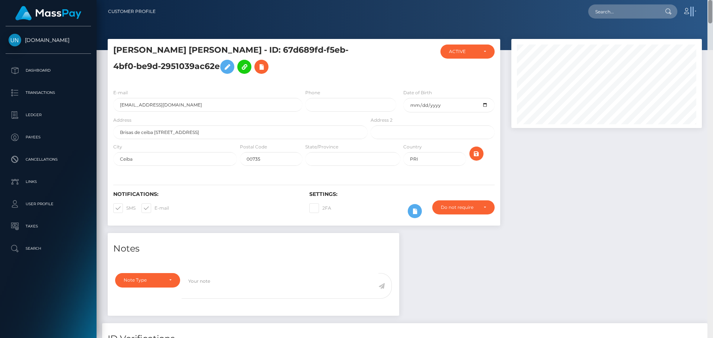
click at [712, 4] on nav "Customer Profile Loading... Loading... Account" at bounding box center [405, 11] width 616 height 23
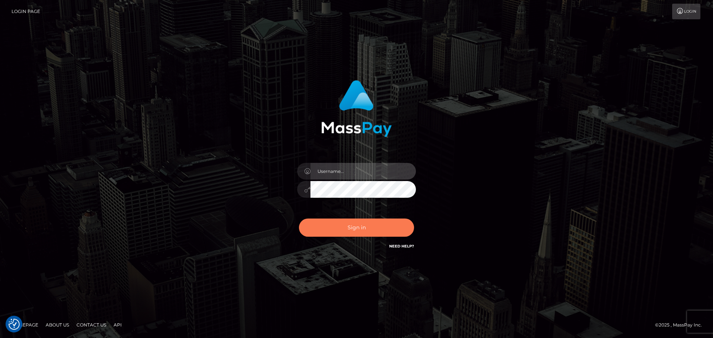
type input "[PERSON_NAME]"
drag, startPoint x: 322, startPoint y: 220, endPoint x: 331, endPoint y: 228, distance: 12.1
click at [322, 220] on button "Sign in" at bounding box center [356, 228] width 115 height 18
type input "[PERSON_NAME]"
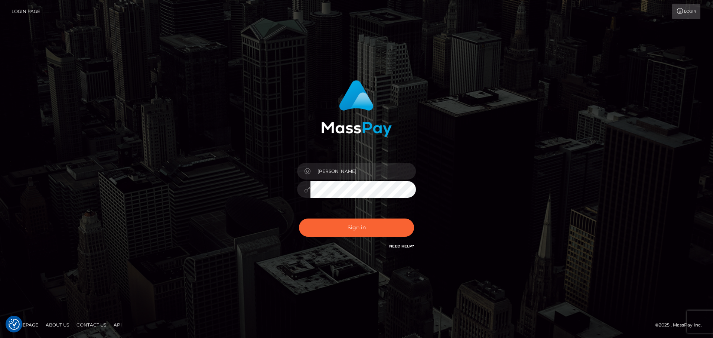
click at [338, 215] on div "Sign in Need Help?" at bounding box center [356, 230] width 130 height 33
click at [341, 219] on button "Sign in" at bounding box center [356, 228] width 115 height 18
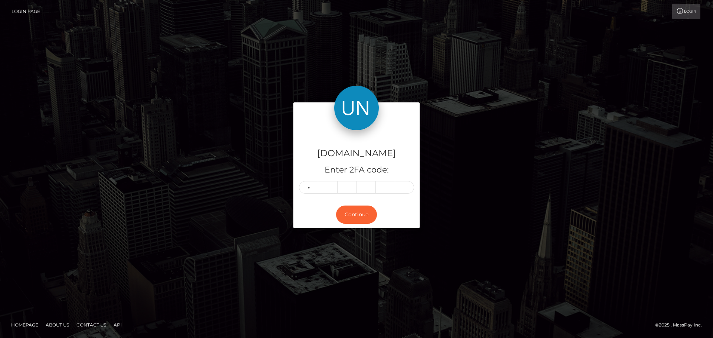
type input "0"
type input "9"
type input "3"
type input "8"
type input "9"
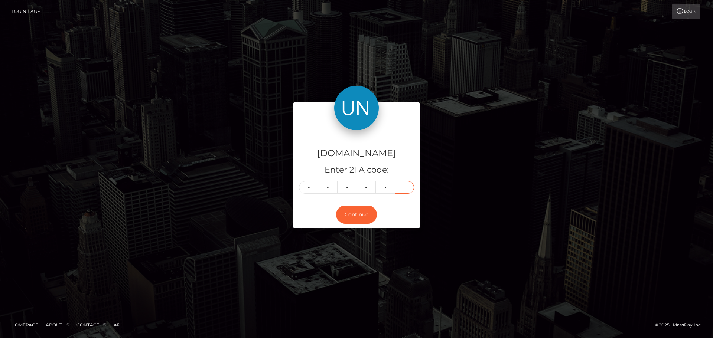
type input "9"
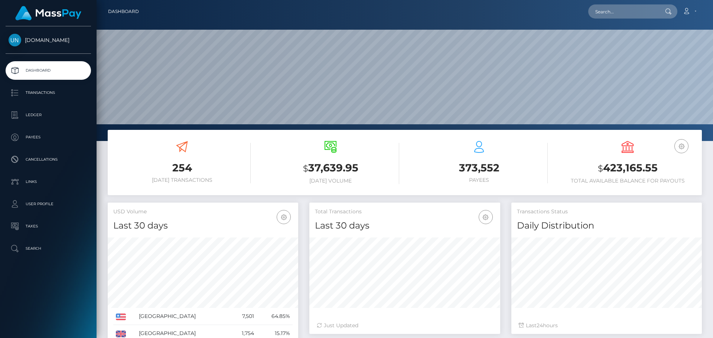
scroll to position [132, 191]
click at [605, 12] on input "text" at bounding box center [623, 11] width 70 height 14
paste input "[EMAIL_ADDRESS][DOMAIN_NAME]"
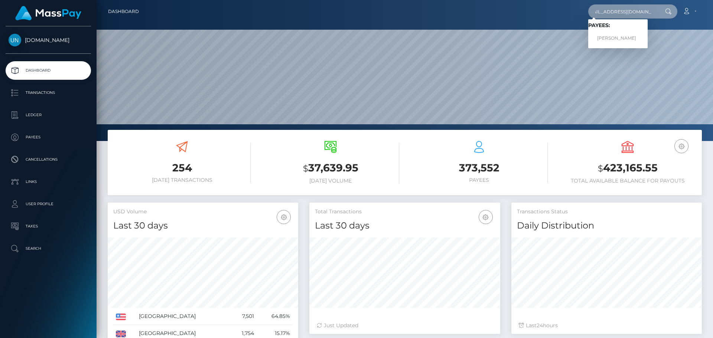
type input "[EMAIL_ADDRESS][DOMAIN_NAME]"
click at [604, 39] on link "BRITANY MONGEAU" at bounding box center [617, 39] width 59 height 14
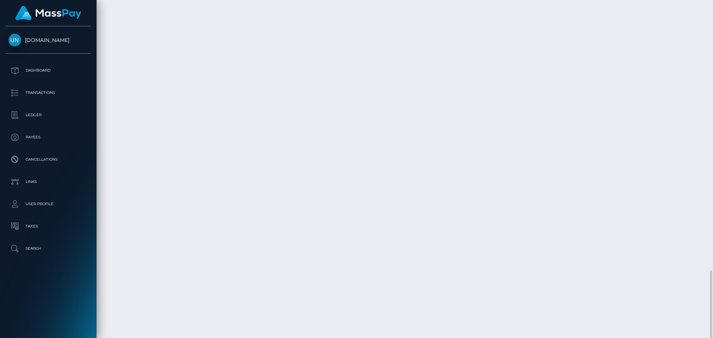
scroll to position [89, 191]
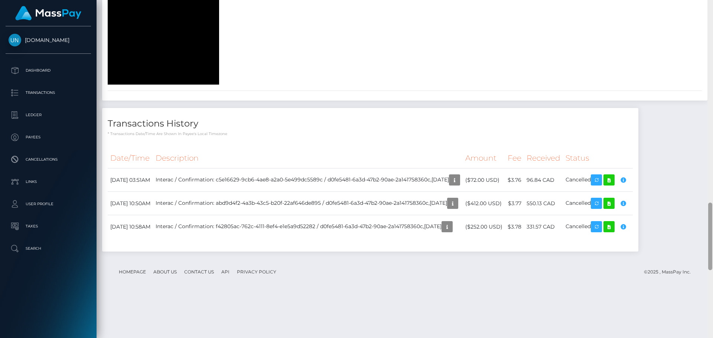
click at [712, 2] on div at bounding box center [710, 169] width 6 height 338
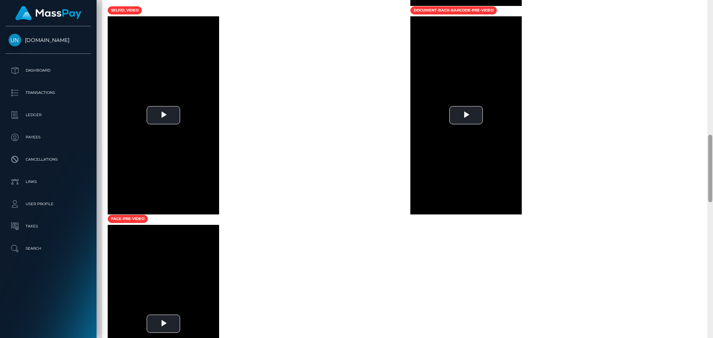
click at [712, 3] on div at bounding box center [710, 169] width 6 height 338
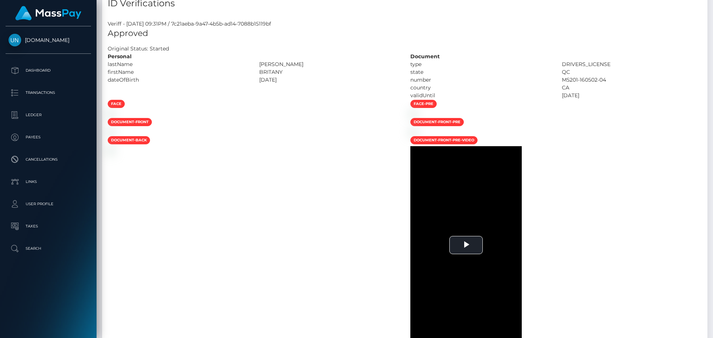
click at [712, 3] on div "Customer Profile Loading... Loading..." at bounding box center [405, 169] width 616 height 338
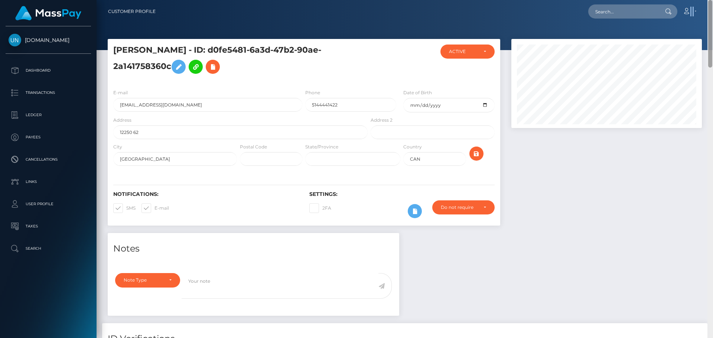
click at [712, 3] on nav "Customer Profile Loading... Loading... Account" at bounding box center [405, 11] width 616 height 23
click at [636, 19] on nav "Customer Profile Loading... Loading... Account" at bounding box center [405, 11] width 616 height 23
paste input "nikitabennie25@icloud.com"
click at [638, 12] on input "nikitabennie25@icloud.com" at bounding box center [623, 11] width 70 height 14
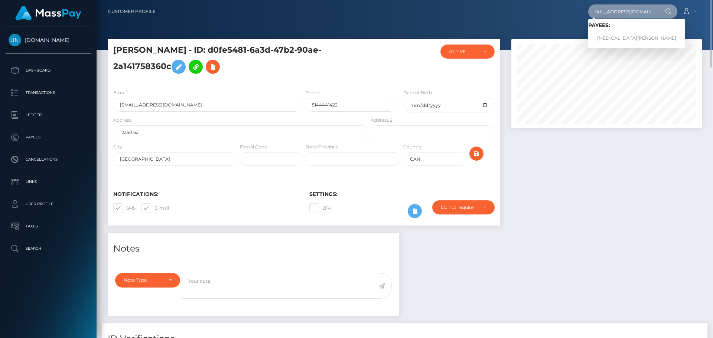
type input "nikitabennie25@icloud.com"
drag, startPoint x: 602, startPoint y: 33, endPoint x: 595, endPoint y: 39, distance: 9.5
click at [602, 34] on link "NIKITA BENNIE" at bounding box center [636, 39] width 97 height 14
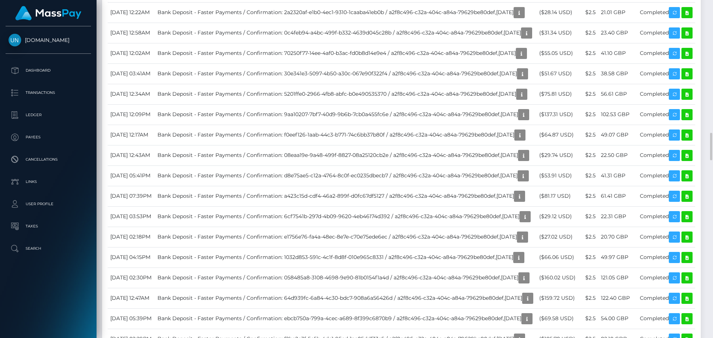
scroll to position [1411, 0]
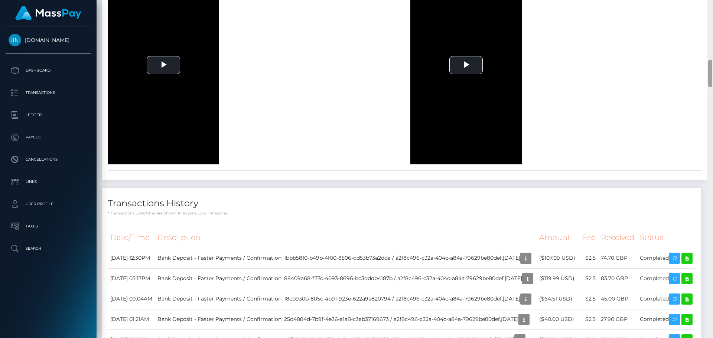
click at [712, 2] on div at bounding box center [710, 169] width 6 height 338
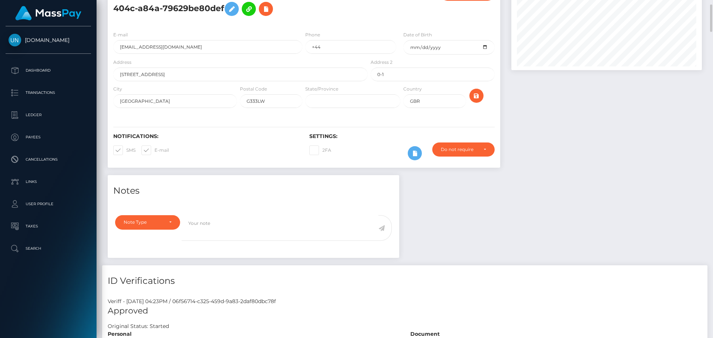
scroll to position [0, 0]
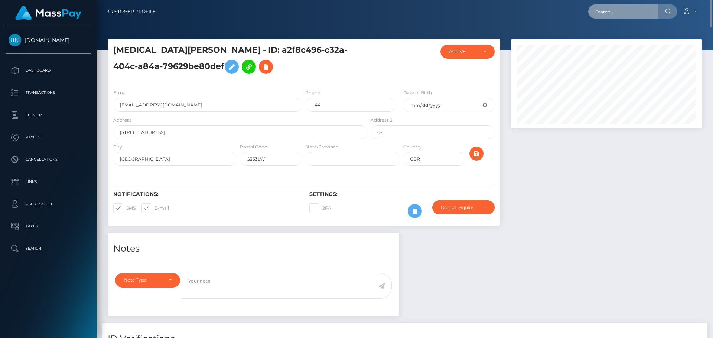
click at [642, 7] on input "text" at bounding box center [623, 11] width 70 height 14
paste input "augustine4uwaifo@gmail.com"
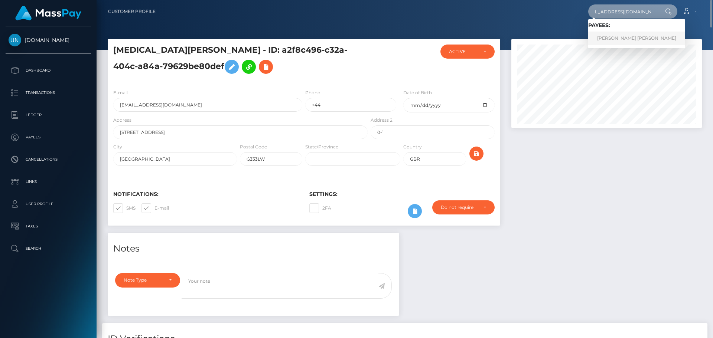
type input "augustine4uwaifo@gmail.com"
click at [611, 37] on link "AUGUSTINE OMON UWAIFO" at bounding box center [636, 39] width 97 height 14
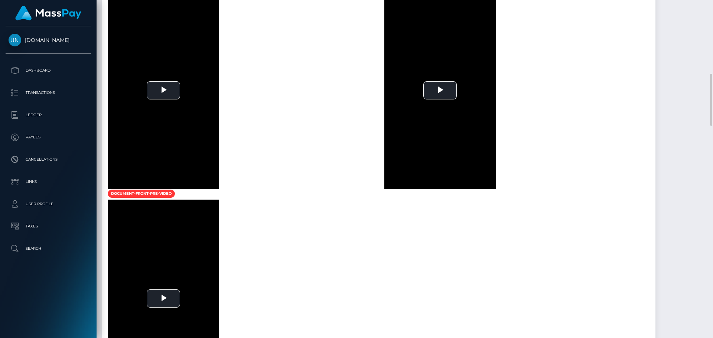
scroll to position [446, 0]
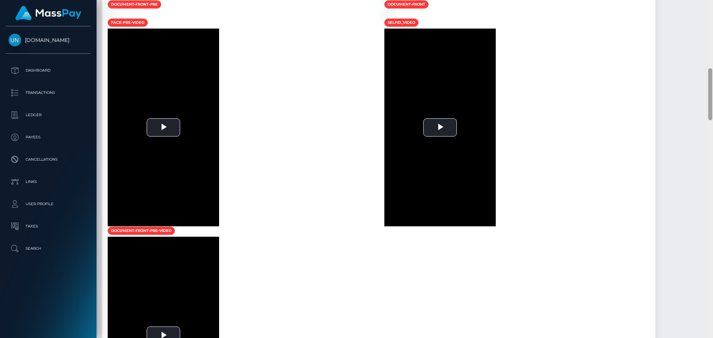
click at [710, 7] on div at bounding box center [710, 169] width 6 height 338
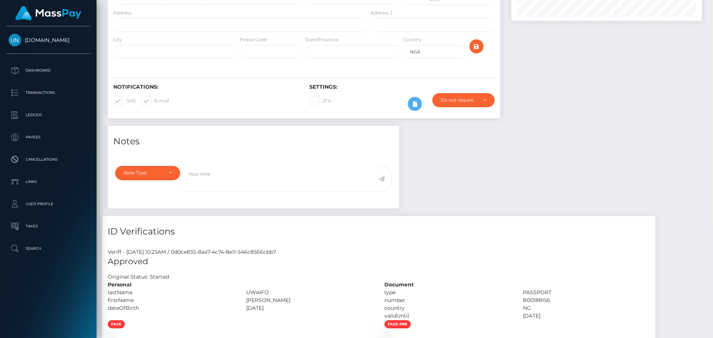
click at [710, 7] on div "Customer Profile Loading... Loading..." at bounding box center [405, 169] width 616 height 338
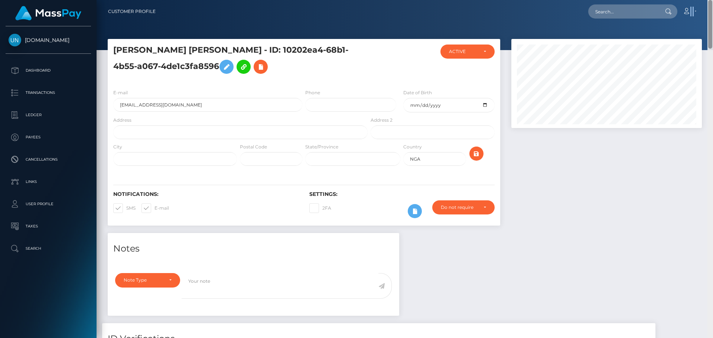
click at [710, 7] on nav "Customer Profile Loading... Loading... Account" at bounding box center [405, 11] width 616 height 23
click at [652, 13] on input "text" at bounding box center [623, 11] width 70 height 14
paste input "[EMAIL_ADDRESS][DOMAIN_NAME]"
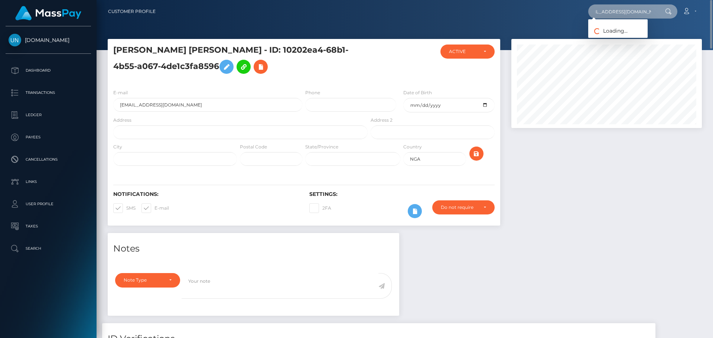
type input "[EMAIL_ADDRESS][DOMAIN_NAME]"
click at [611, 36] on div "Loading... Loading..." at bounding box center [617, 28] width 59 height 19
click at [626, 6] on input "[EMAIL_ADDRESS][DOMAIN_NAME]" at bounding box center [623, 11] width 70 height 14
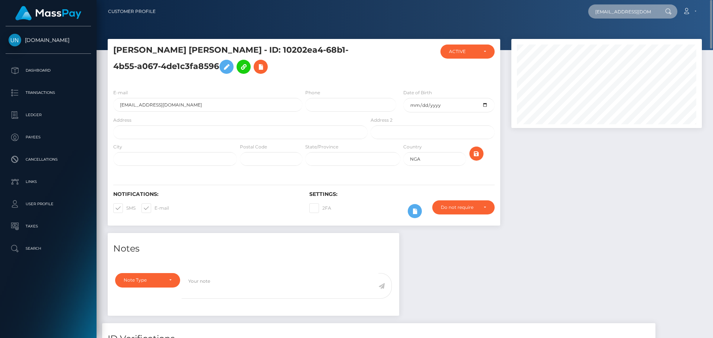
click at [626, 6] on input "[EMAIL_ADDRESS][DOMAIN_NAME]" at bounding box center [623, 11] width 70 height 14
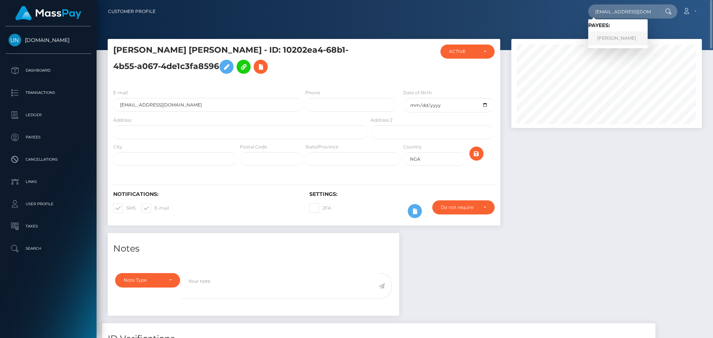
click at [622, 38] on link "QUIRIAT MADRAZO BECERRA" at bounding box center [617, 39] width 59 height 14
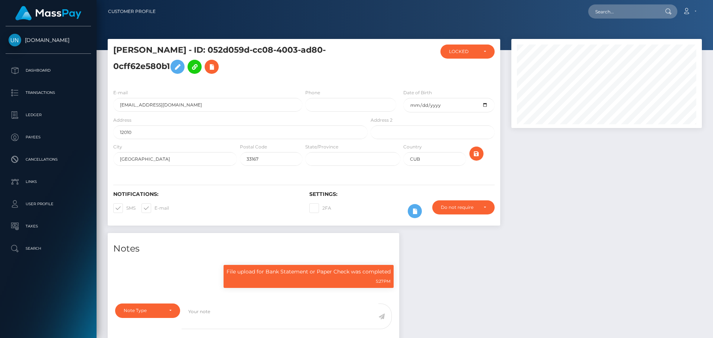
scroll to position [89, 191]
click at [586, 11] on div "Loading... Loading... Account Edit Profile Logout" at bounding box center [432, 12] width 540 height 16
click at [594, 11] on input "text" at bounding box center [623, 11] width 70 height 14
paste input "[EMAIL_ADDRESS][DOMAIN_NAME]"
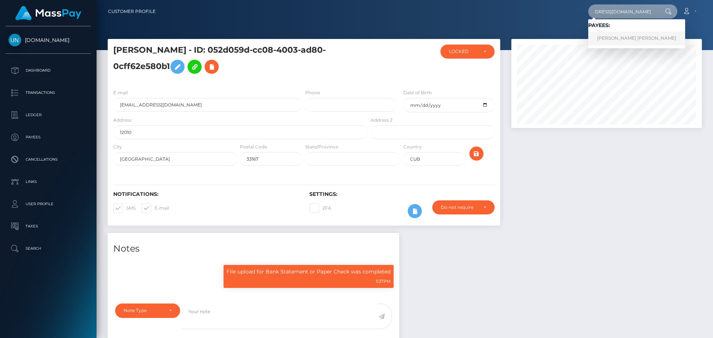
type input "[EMAIL_ADDRESS][DOMAIN_NAME]"
click at [621, 35] on link "[PERSON_NAME] [PERSON_NAME]" at bounding box center [636, 39] width 97 height 14
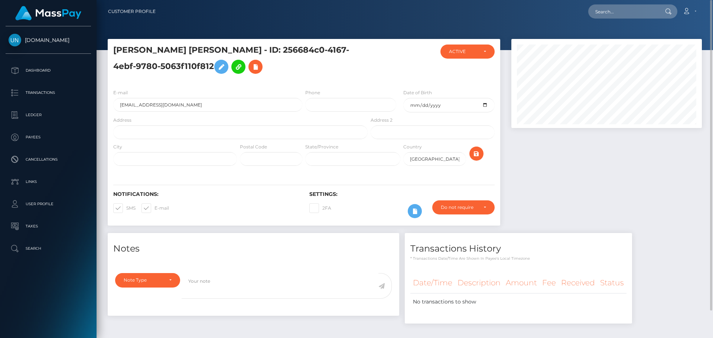
drag, startPoint x: 596, startPoint y: 0, endPoint x: 619, endPoint y: 9, distance: 24.4
click at [597, 1] on nav "Customer Profile Loading... Loading... Account" at bounding box center [405, 11] width 616 height 23
click at [619, 9] on input "text" at bounding box center [623, 11] width 70 height 14
paste input "[EMAIL_ADDRESS][DOMAIN_NAME]"
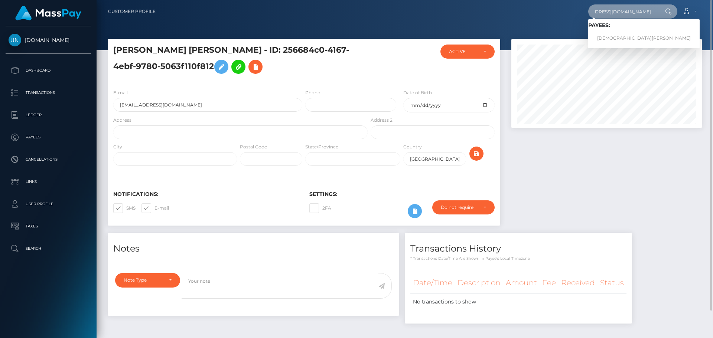
type input "[EMAIL_ADDRESS][DOMAIN_NAME]"
click at [610, 36] on link "[DEMOGRAPHIC_DATA][PERSON_NAME]" at bounding box center [643, 39] width 111 height 14
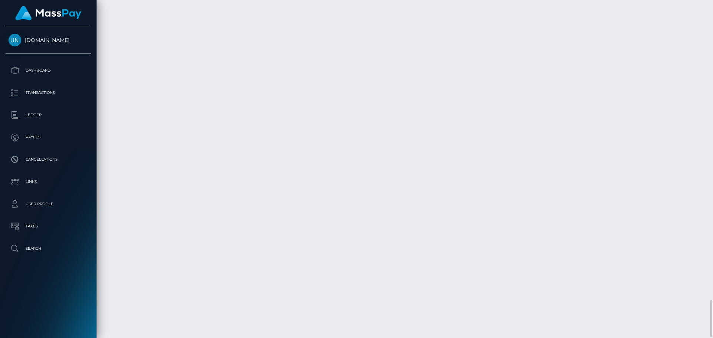
scroll to position [2756, 0]
click at [712, 3] on div at bounding box center [710, 169] width 6 height 338
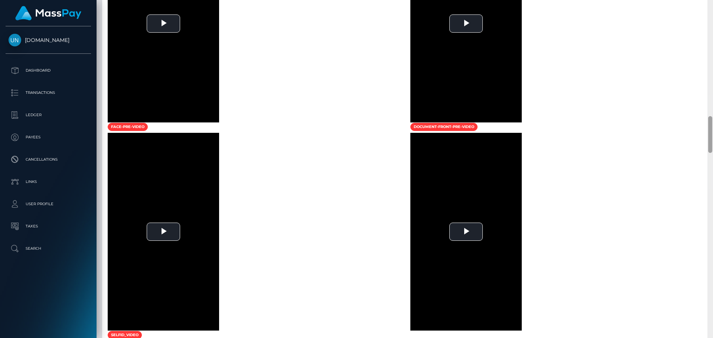
click at [712, 3] on div at bounding box center [710, 169] width 6 height 338
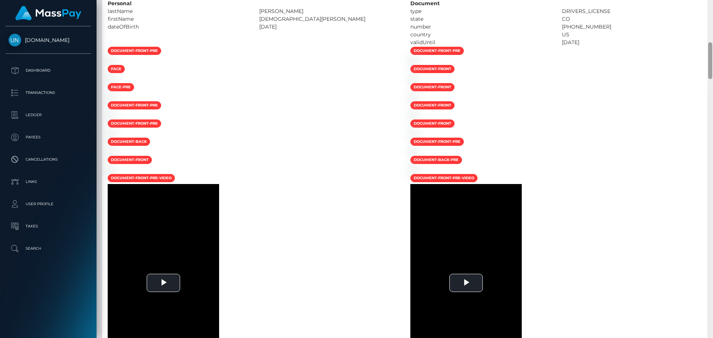
click at [711, 4] on div at bounding box center [710, 169] width 6 height 338
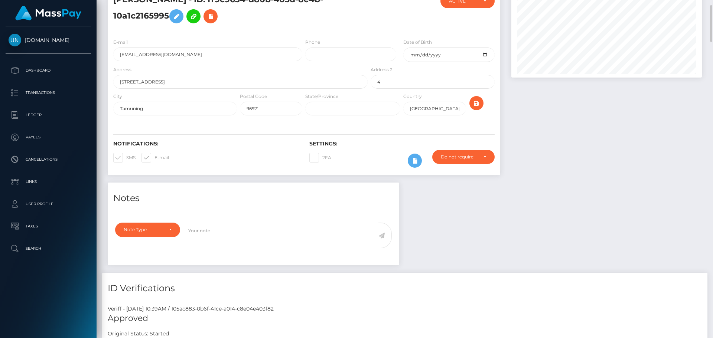
scroll to position [0, 0]
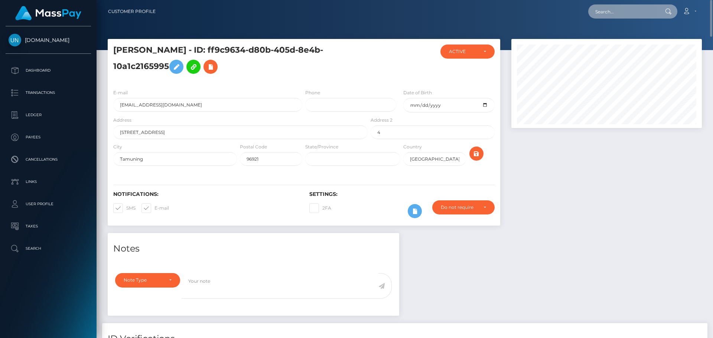
click at [617, 10] on input "text" at bounding box center [623, 11] width 70 height 14
paste input "esthefaniesanchez97@gmail.com"
type input "esthefaniesanchez97@gmail.com"
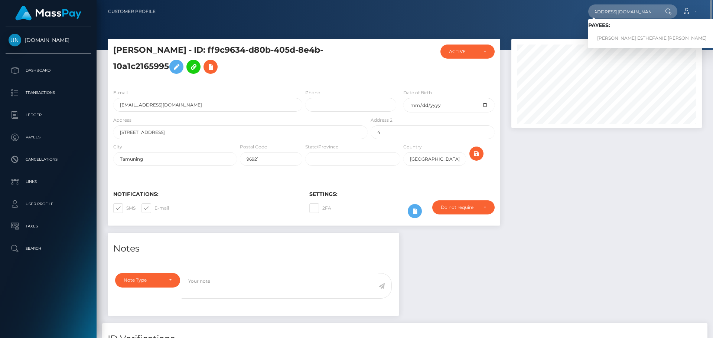
click at [609, 35] on link "MARCIA ESTHEFANIE SANCHEZ DIAZ" at bounding box center [651, 39] width 127 height 14
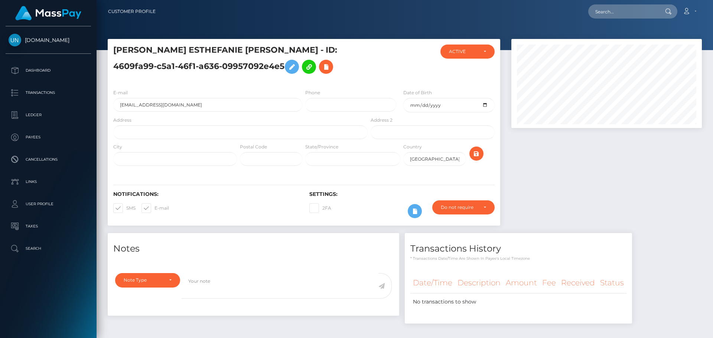
scroll to position [89, 191]
click at [655, 9] on input "text" at bounding box center [623, 11] width 70 height 14
paste input "brunoflow793@gmail.com"
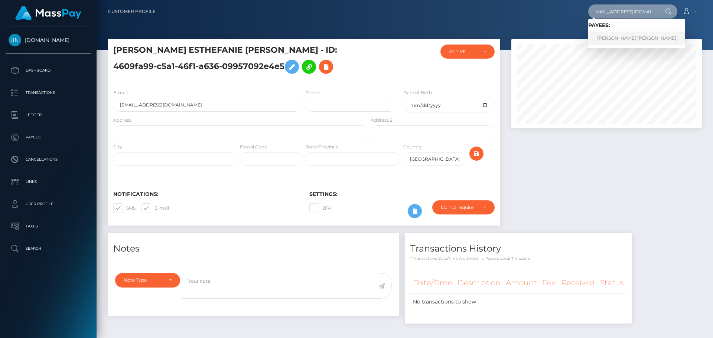
type input "brunoflow793@gmail.com"
click at [615, 34] on link "BRUNO MIGUEL HEREDIA PEREZ" at bounding box center [636, 39] width 97 height 14
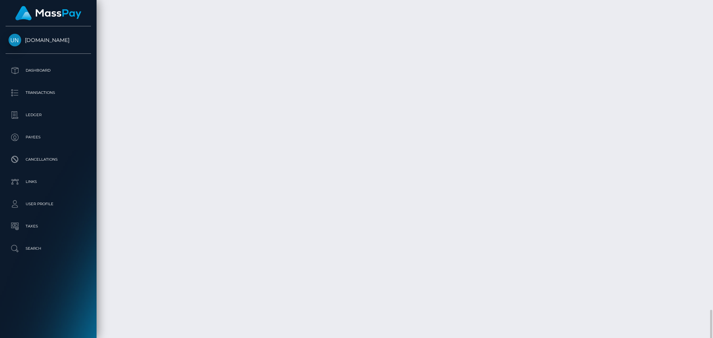
scroll to position [1596, 0]
click at [712, 1] on div at bounding box center [710, 169] width 6 height 338
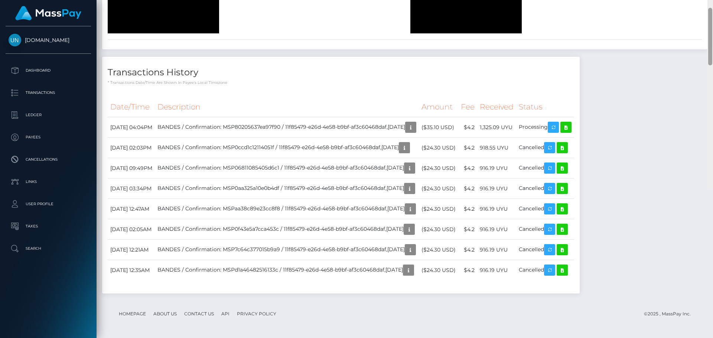
click at [712, 1] on div at bounding box center [710, 20] width 6 height 338
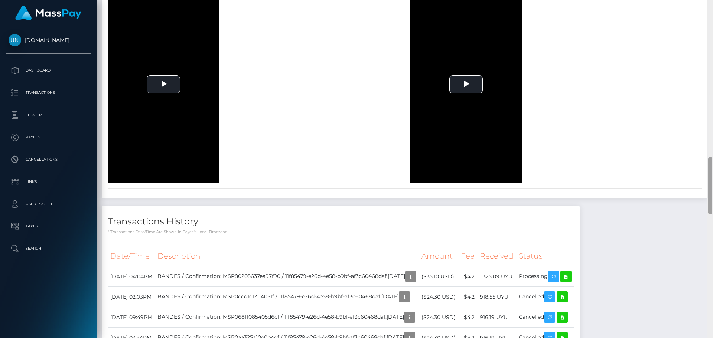
click at [712, 1] on div at bounding box center [710, 169] width 6 height 338
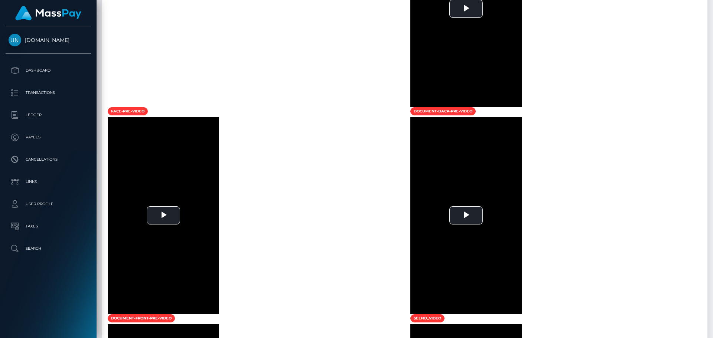
scroll to position [244, 0]
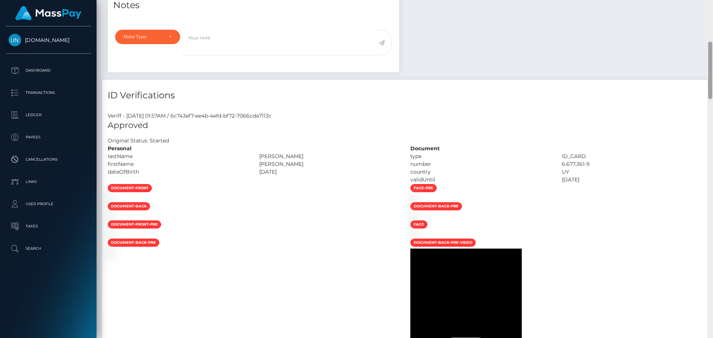
click at [712, 1] on div at bounding box center [710, 169] width 6 height 338
click at [712, 1] on div "Customer Profile Loading... Loading..." at bounding box center [405, 169] width 616 height 338
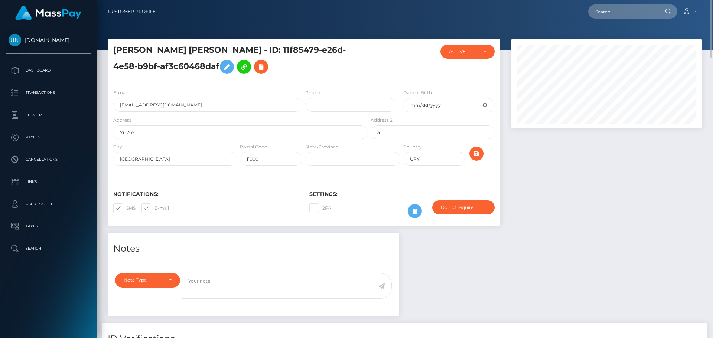
drag, startPoint x: 666, startPoint y: 9, endPoint x: 647, endPoint y: 10, distance: 18.3
click at [665, 9] on icon at bounding box center [668, 12] width 6 height 6
click at [634, 10] on input "text" at bounding box center [623, 11] width 70 height 14
paste input "[EMAIL_ADDRESS][DOMAIN_NAME]"
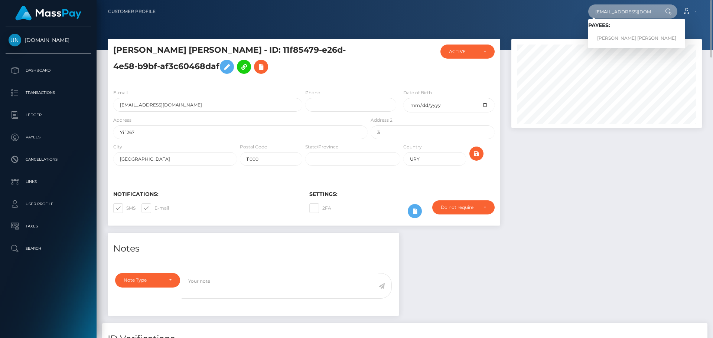
type input "[EMAIL_ADDRESS][DOMAIN_NAME]"
click at [612, 42] on link "[PERSON_NAME] [PERSON_NAME]" at bounding box center [636, 39] width 97 height 14
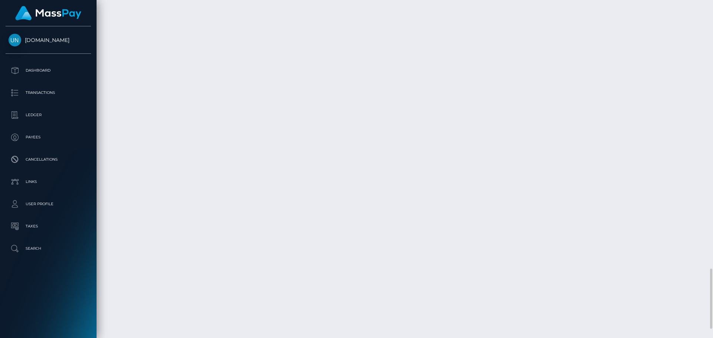
scroll to position [1411, 0]
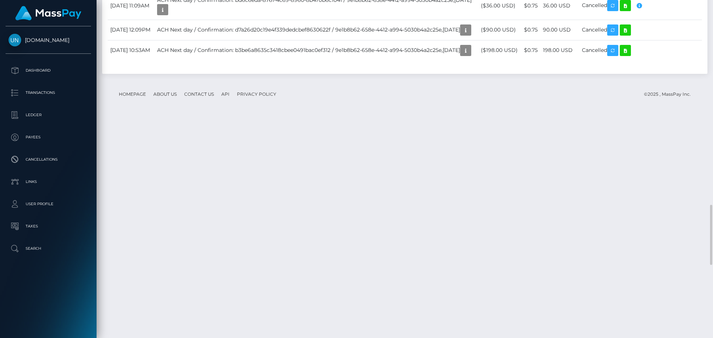
drag, startPoint x: 301, startPoint y: 208, endPoint x: 283, endPoint y: 133, distance: 76.7
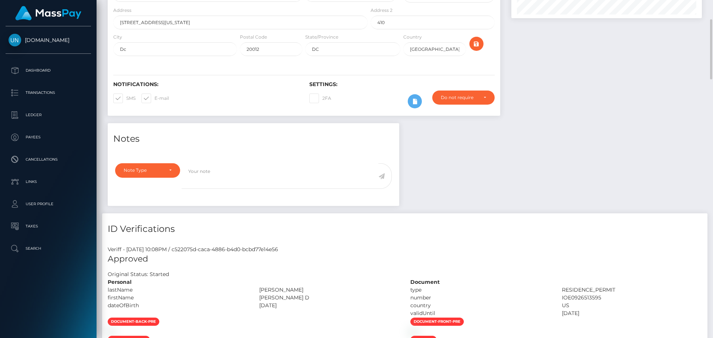
scroll to position [0, 0]
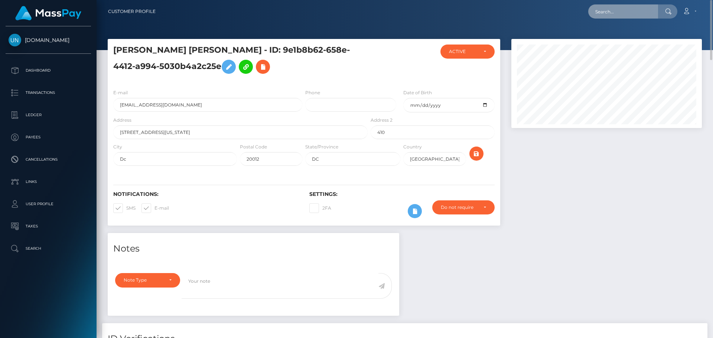
click at [648, 6] on input "text" at bounding box center [623, 11] width 70 height 14
paste input "[EMAIL_ADDRESS][DOMAIN_NAME]"
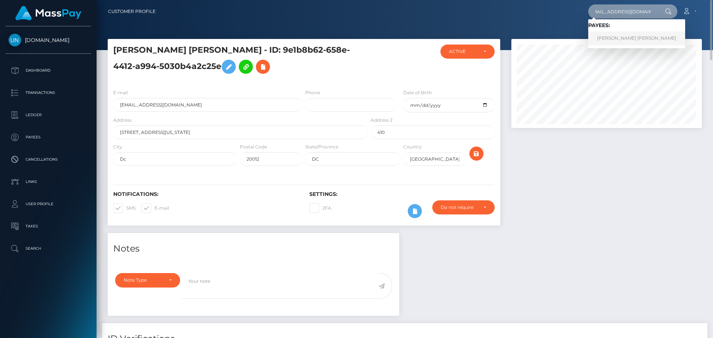
type input "daniaquintano@icloud.com"
click at [618, 39] on link "DANIA MARIZOL QUINTANO MARTINEZ" at bounding box center [636, 39] width 97 height 14
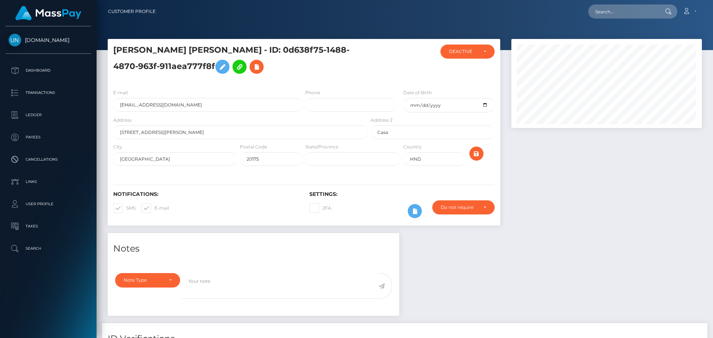
scroll to position [89, 191]
click at [641, 19] on div "Loading... Loading... Account Edit Profile Logout" at bounding box center [432, 12] width 540 height 16
paste input "jwallteal@gmail.com"
click at [629, 17] on input "text" at bounding box center [623, 11] width 70 height 14
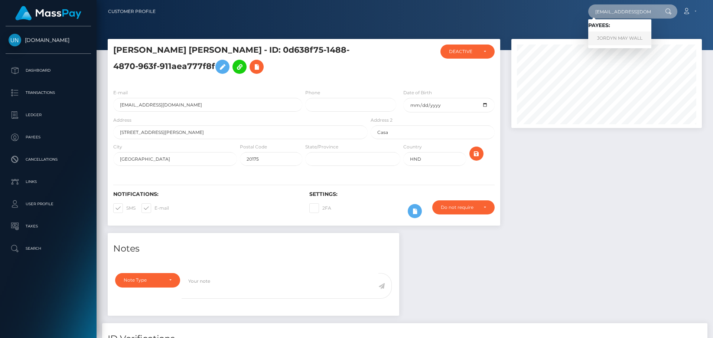
type input "jwallteal@gmail.com"
click at [603, 36] on link "JORDYN MAY WALL" at bounding box center [619, 39] width 63 height 14
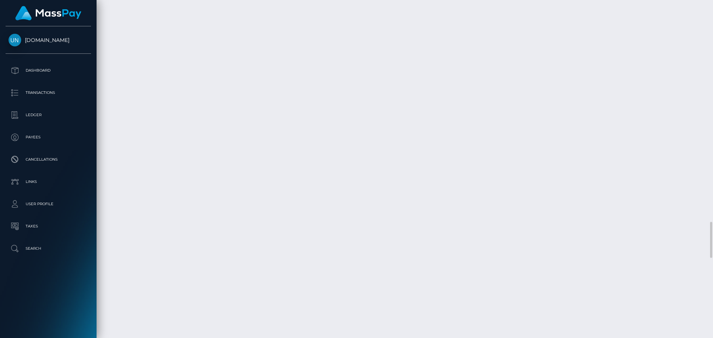
scroll to position [89, 191]
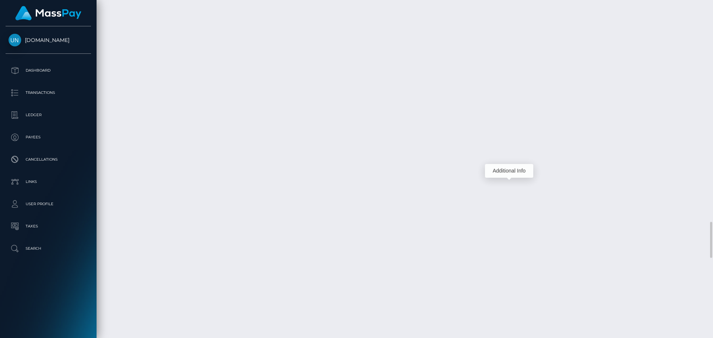
drag, startPoint x: 693, startPoint y: 0, endPoint x: 712, endPoint y: 4, distance: 19.7
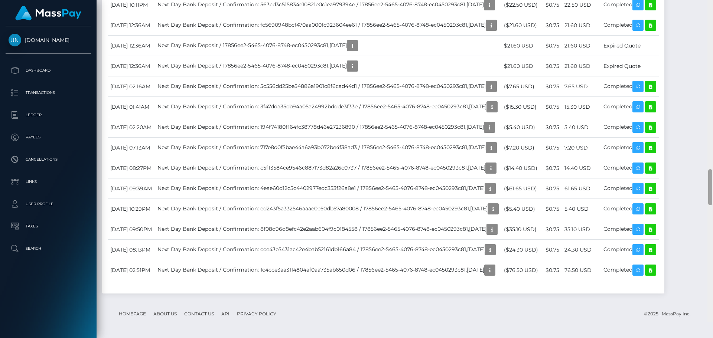
click at [712, 4] on div at bounding box center [710, 153] width 6 height 338
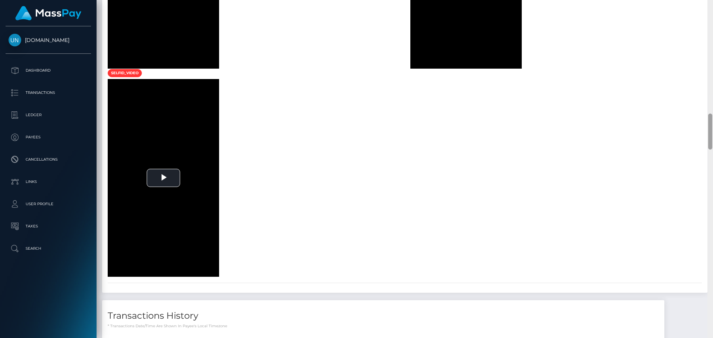
click at [712, 4] on div at bounding box center [710, 169] width 6 height 338
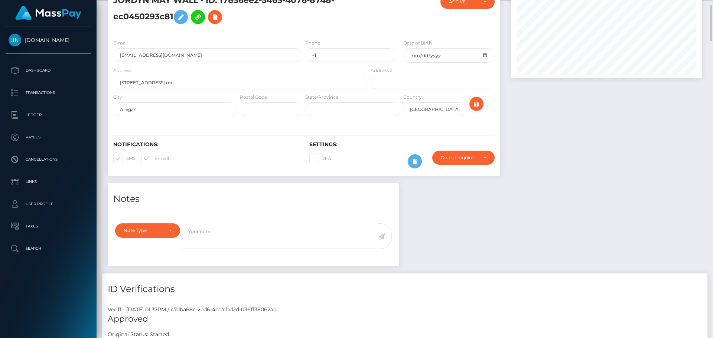
scroll to position [0, 0]
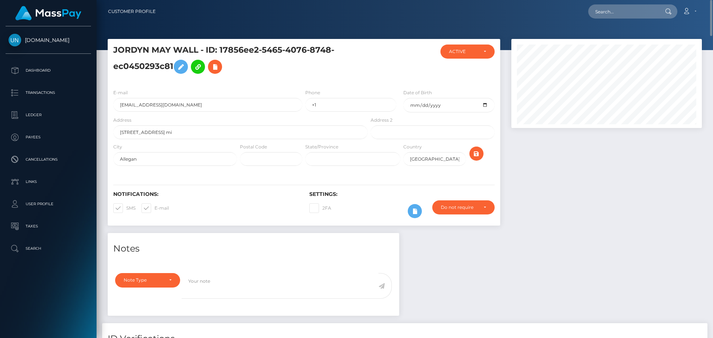
click at [647, 23] on div at bounding box center [405, 25] width 616 height 50
click at [643, 13] on input "text" at bounding box center [623, 11] width 70 height 14
paste input "cactusmanuel12345@gmail.com"
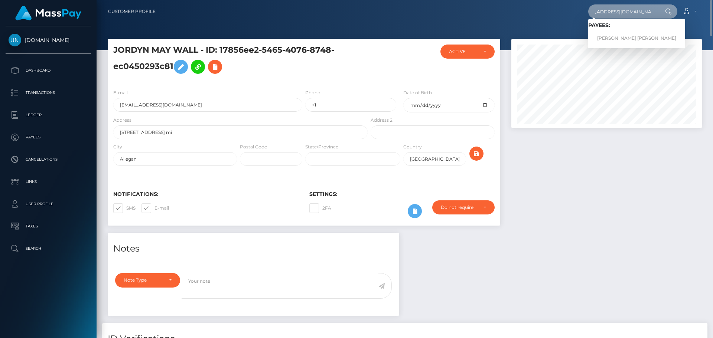
type input "cactusmanuel12345@gmail.com"
click at [611, 36] on link "ELIAS MANUEL MARQUEZ MALDONADO" at bounding box center [636, 39] width 97 height 14
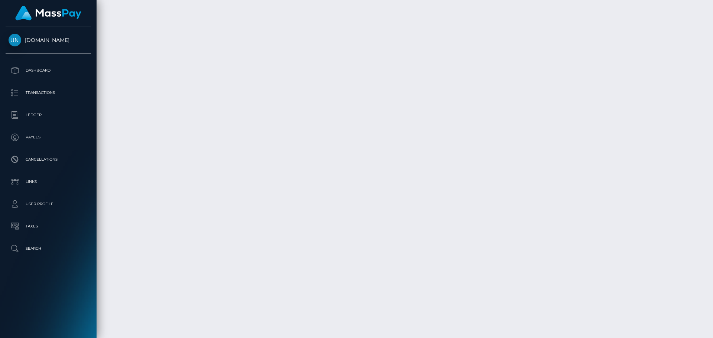
scroll to position [1597, 0]
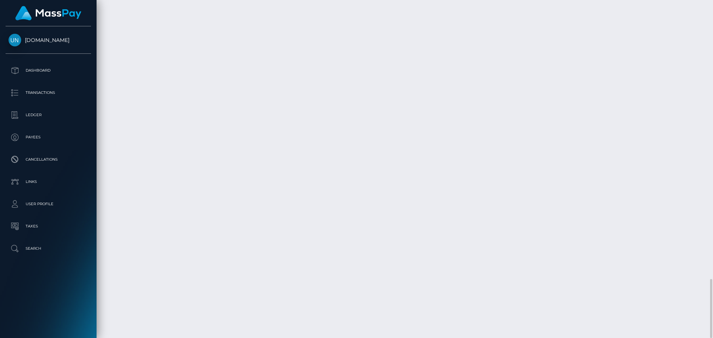
click at [708, 4] on div at bounding box center [710, 169] width 6 height 338
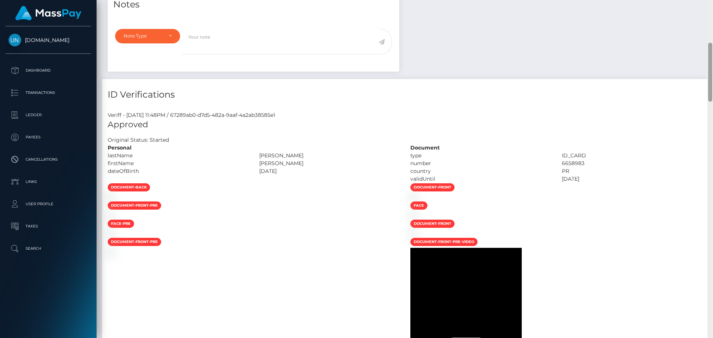
click at [708, 4] on div "Customer Profile Loading... Loading..." at bounding box center [405, 169] width 616 height 338
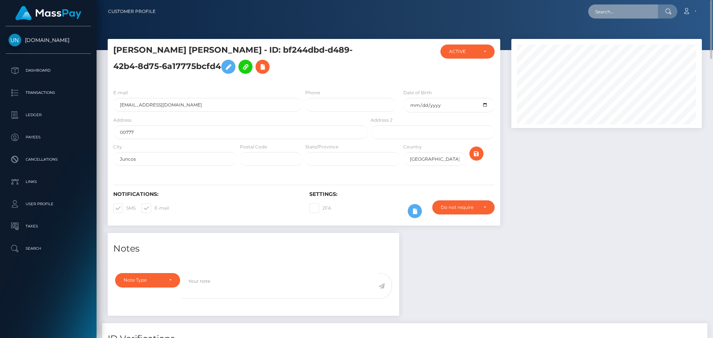
click at [654, 18] on input "text" at bounding box center [623, 11] width 70 height 14
click at [641, 15] on input "text" at bounding box center [623, 11] width 70 height 14
paste input "[EMAIL_ADDRESS][DOMAIN_NAME]"
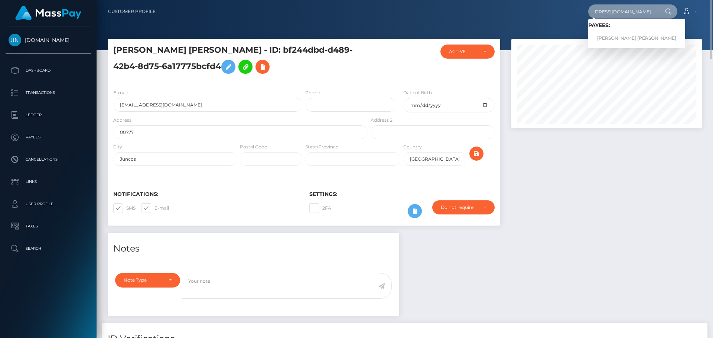
type input "[EMAIL_ADDRESS][DOMAIN_NAME]"
click at [615, 42] on link "[PERSON_NAME] [PERSON_NAME]" at bounding box center [636, 39] width 97 height 14
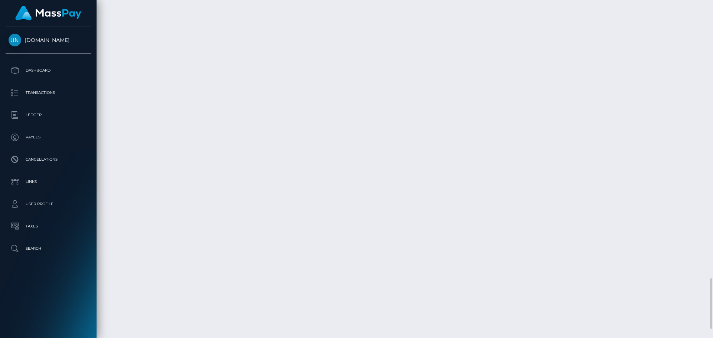
scroll to position [1918, 0]
click at [711, 4] on div at bounding box center [710, 169] width 6 height 338
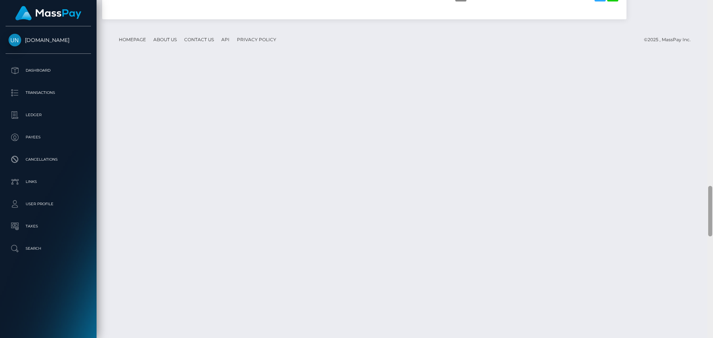
click at [711, 4] on div at bounding box center [710, 169] width 6 height 338
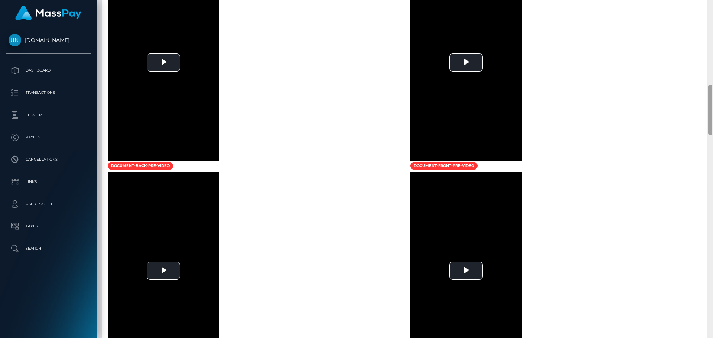
click at [711, 4] on div at bounding box center [710, 169] width 6 height 338
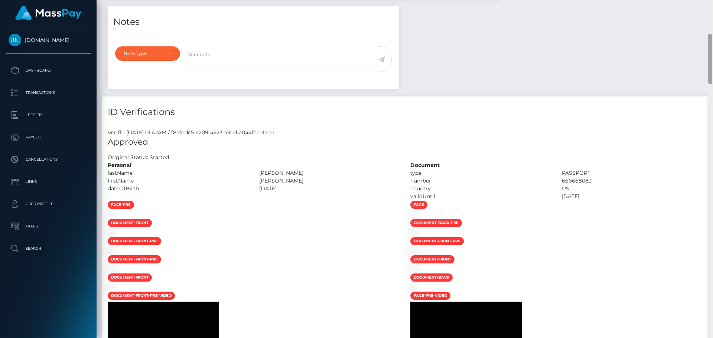
click at [711, 4] on div "Customer Profile Loading... Loading..." at bounding box center [405, 169] width 616 height 338
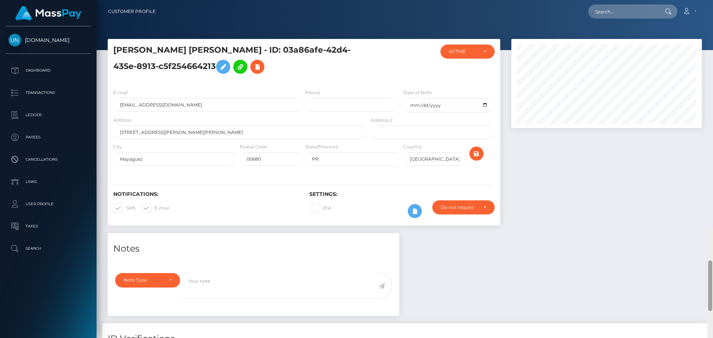
click at [711, 4] on nav "Customer Profile Loading... Loading... Account" at bounding box center [405, 11] width 616 height 23
click at [631, 13] on input "text" at bounding box center [623, 11] width 70 height 14
paste input "[EMAIL_ADDRESS][DOMAIN_NAME]"
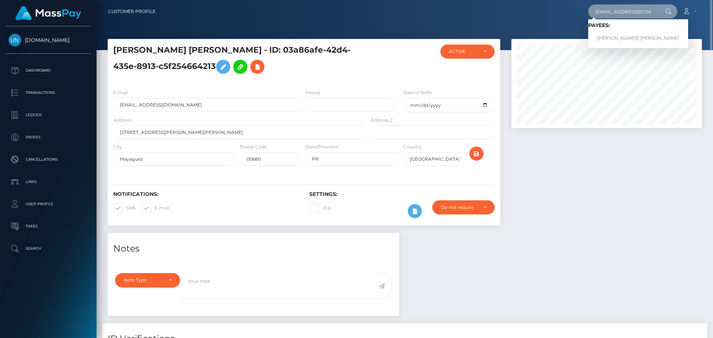
type input "[EMAIL_ADDRESS][DOMAIN_NAME]"
click at [628, 35] on link "[PERSON_NAME]E [PERSON_NAME]" at bounding box center [638, 39] width 100 height 14
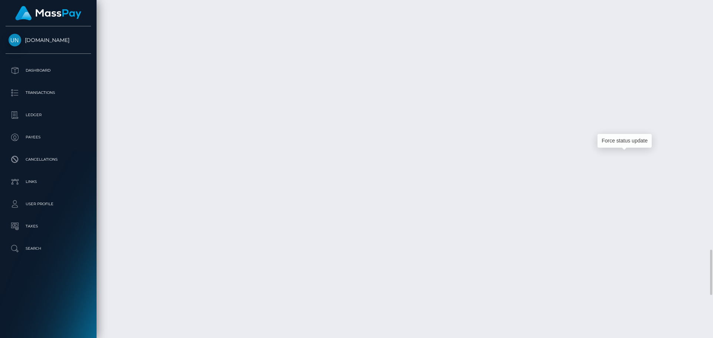
scroll to position [89, 191]
click at [712, 9] on div at bounding box center [710, 169] width 6 height 338
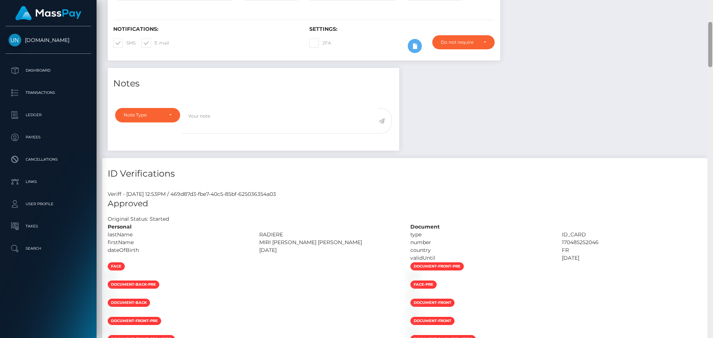
click at [708, 11] on div "Customer Profile Loading... Loading..." at bounding box center [405, 169] width 616 height 338
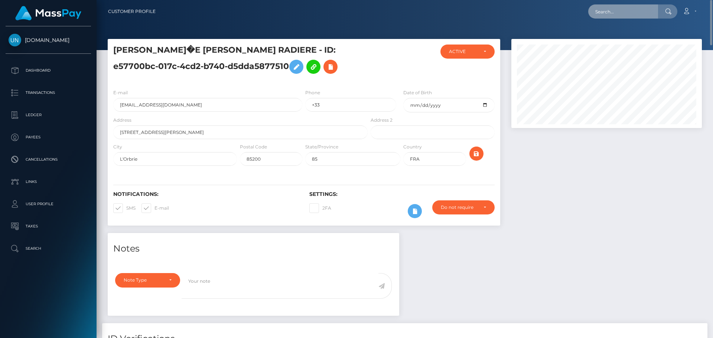
click at [624, 10] on input "text" at bounding box center [623, 11] width 70 height 14
paste input "[EMAIL_ADDRESS][DOMAIN_NAME]"
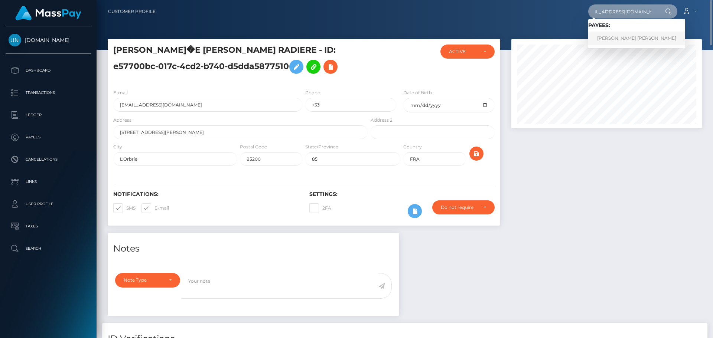
type input "[EMAIL_ADDRESS][DOMAIN_NAME]"
click at [615, 36] on link "CHARLOTTE LOUISE HENLEY" at bounding box center [636, 39] width 97 height 14
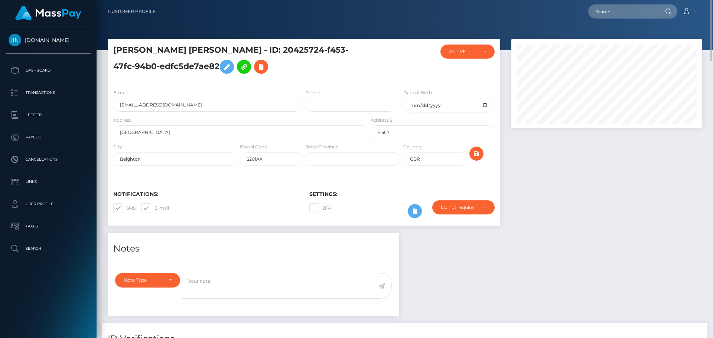
click at [619, 3] on nav "Customer Profile Loading... Loading... Account" at bounding box center [405, 11] width 616 height 23
click at [616, 8] on input "text" at bounding box center [623, 11] width 70 height 14
paste input "irvinderring97@yahoo.com"
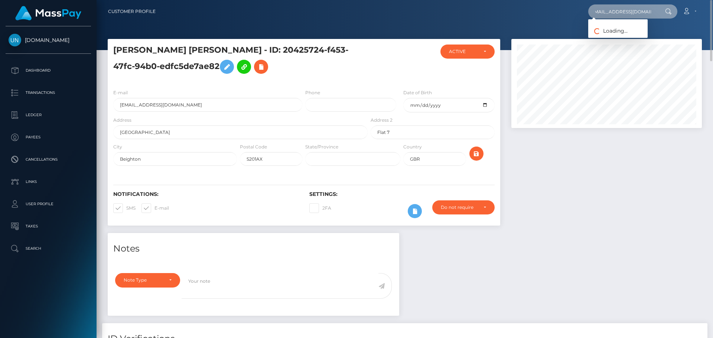
type input "irvinderring97@yahoo.com"
click at [609, 38] on link "IRVIN JAMALL DERRING" at bounding box center [617, 39] width 59 height 14
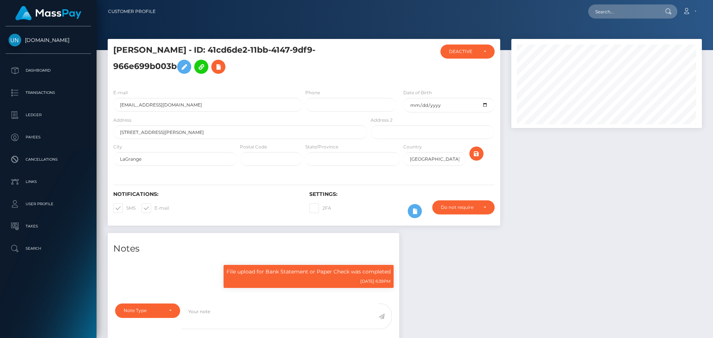
scroll to position [89, 191]
click at [625, 14] on input "text" at bounding box center [623, 11] width 70 height 14
paste input "fernandowilman0@gmail.com"
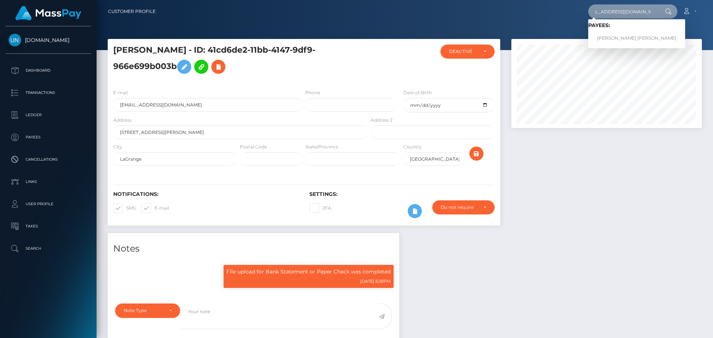
type input "fernandowilman0@gmail.com"
click at [614, 39] on link "WILMAN FERNANDO ROSALES CASTRO" at bounding box center [636, 39] width 97 height 14
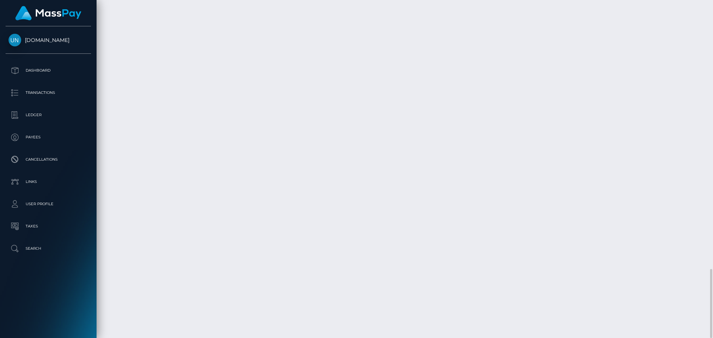
scroll to position [89, 191]
click at [712, 5] on div at bounding box center [710, 169] width 6 height 338
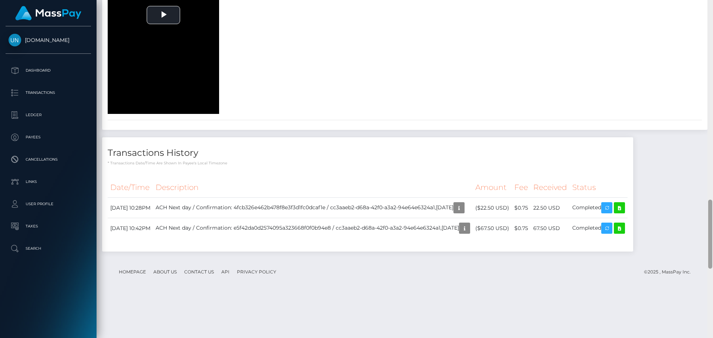
click at [712, 5] on div at bounding box center [710, 169] width 6 height 338
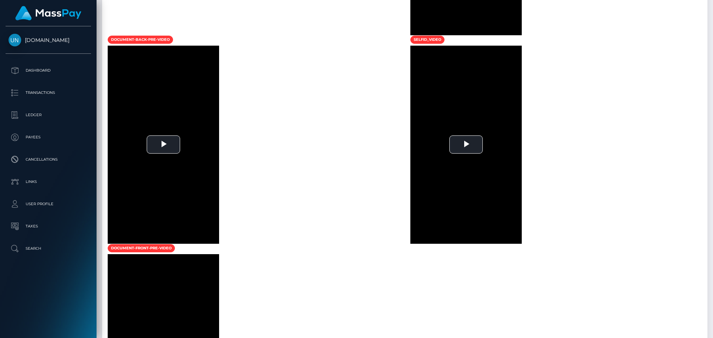
scroll to position [298, 0]
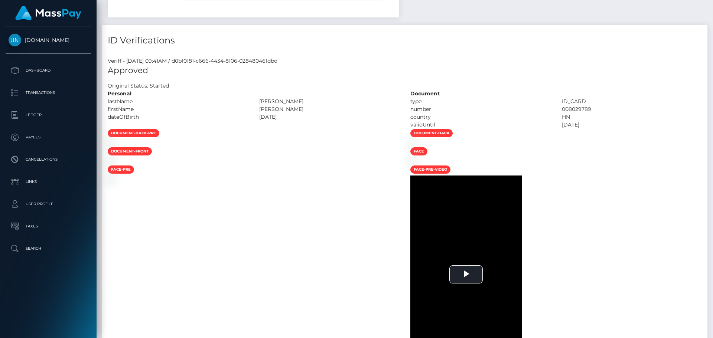
click at [712, 5] on div "Customer Profile Loading... Loading..." at bounding box center [405, 169] width 616 height 338
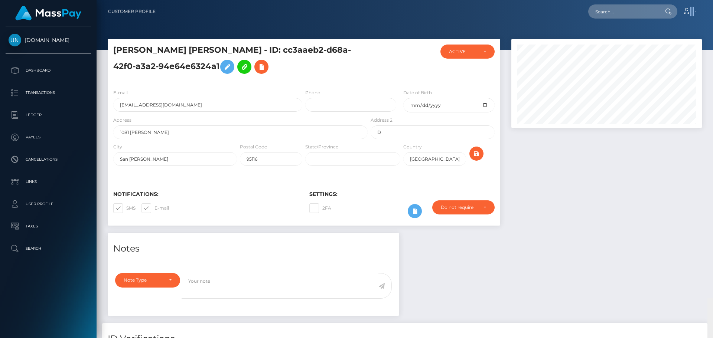
click at [712, 5] on nav "Customer Profile Loading... Loading... Account" at bounding box center [405, 11] width 616 height 23
click at [628, 5] on input "text" at bounding box center [623, 11] width 70 height 14
paste input "lilahbaye@gmail.com"
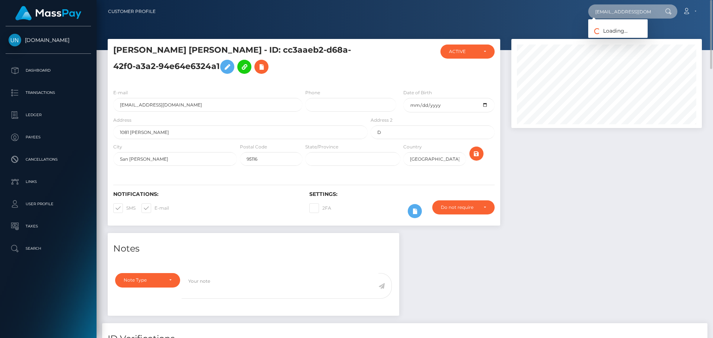
type input "lilahbaye@gmail.com"
click at [610, 37] on link "LILY SUMIKO ANN HEINER" at bounding box center [617, 39] width 59 height 14
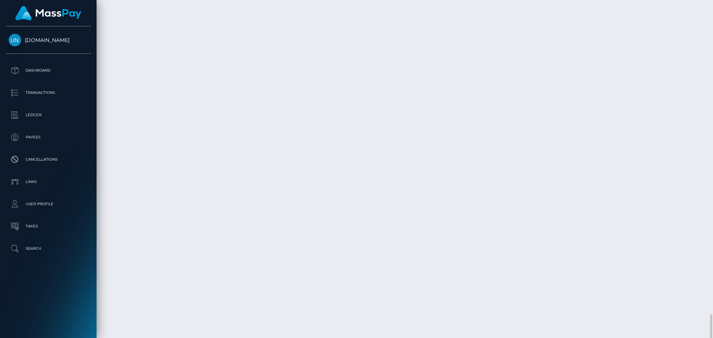
scroll to position [1337, 0]
click at [712, 18] on div at bounding box center [710, 169] width 6 height 338
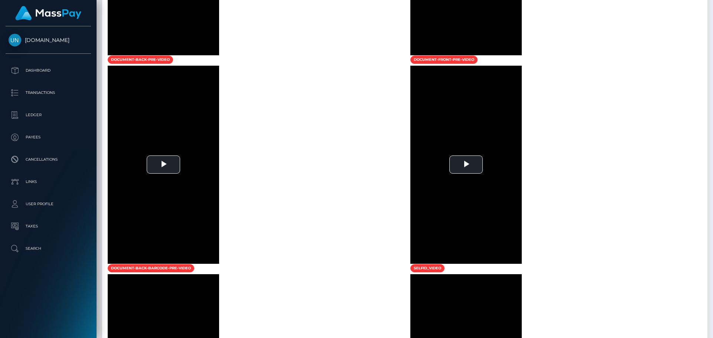
click at [712, 13] on div at bounding box center [710, 169] width 6 height 338
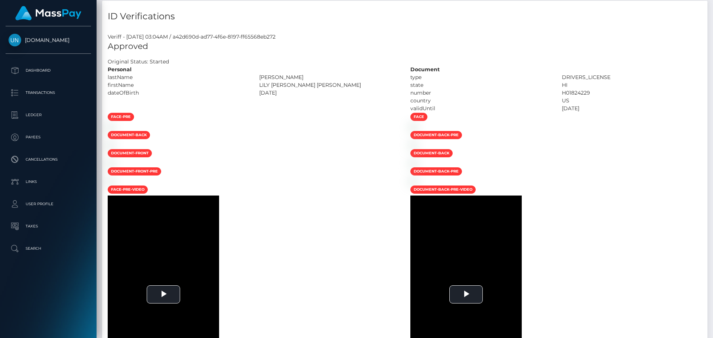
click at [712, 13] on div "Customer Profile Loading... Loading..." at bounding box center [405, 169] width 616 height 338
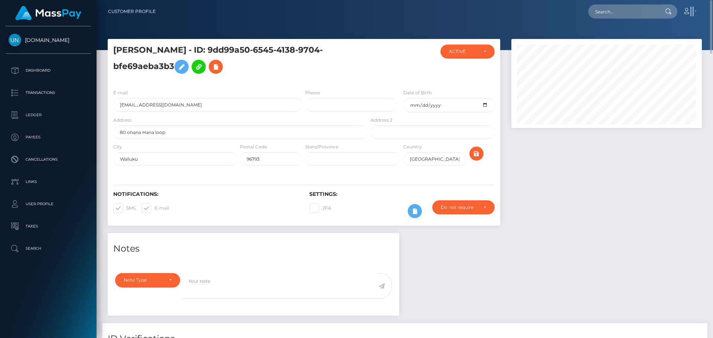
drag, startPoint x: 712, startPoint y: 13, endPoint x: 632, endPoint y: 12, distance: 80.6
click at [699, 12] on nav "Customer Profile Loading... Loading... Account" at bounding box center [405, 11] width 616 height 23
click at [617, 12] on input "text" at bounding box center [623, 11] width 70 height 14
paste input "[EMAIL_ADDRESS][DOMAIN_NAME]"
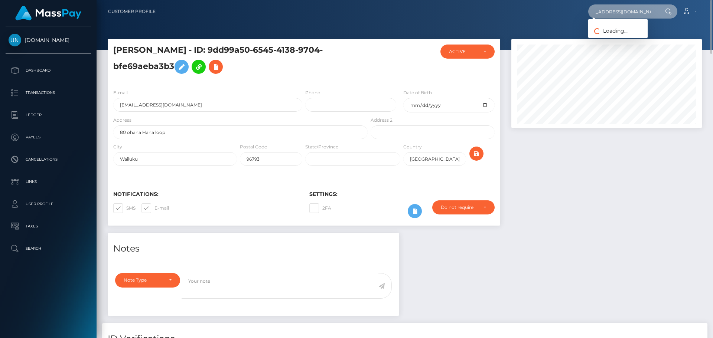
type input "[EMAIL_ADDRESS][DOMAIN_NAME]"
click at [633, 38] on link "MANUELA CARVAJAL NORENA" at bounding box center [617, 39] width 59 height 14
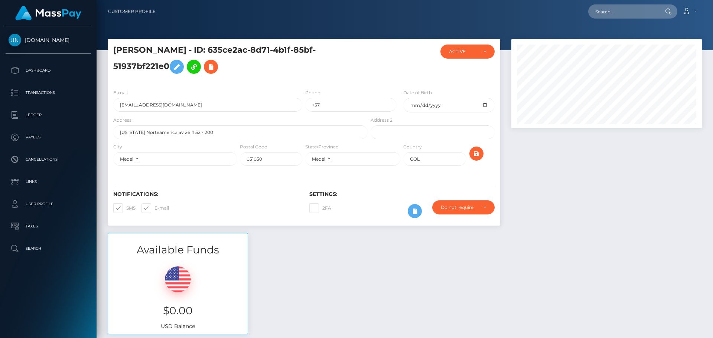
scroll to position [89, 191]
click at [636, 4] on div "Loading... Loading... Account Edit Profile Logout" at bounding box center [432, 12] width 540 height 16
click at [634, 7] on input "text" at bounding box center [623, 11] width 70 height 14
paste input "[EMAIL_ADDRESS][DOMAIN_NAME]"
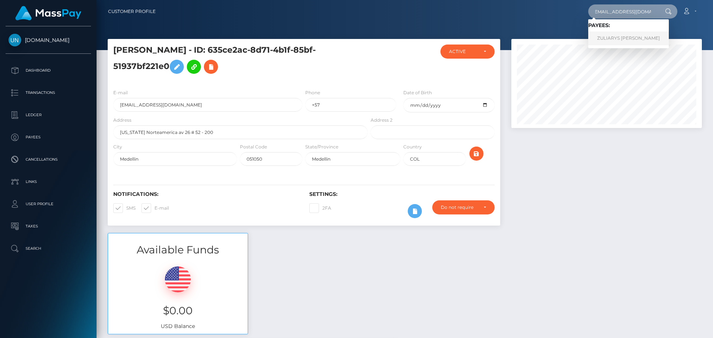
type input "[EMAIL_ADDRESS][DOMAIN_NAME]"
click at [619, 39] on link "ZULIARYS [PERSON_NAME]" at bounding box center [628, 39] width 81 height 14
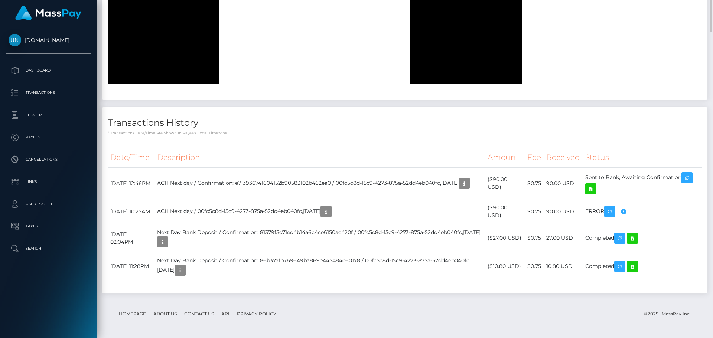
scroll to position [811, 0]
